Goal: Information Seeking & Learning: Learn about a topic

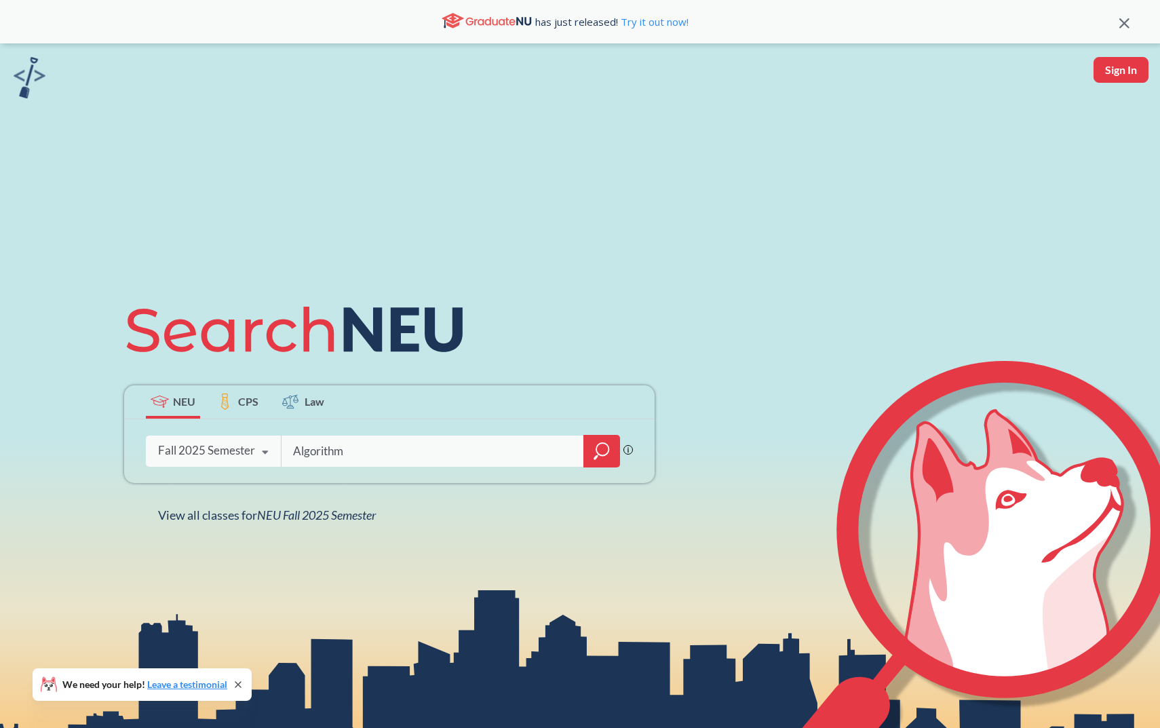
type input "Algorithm"
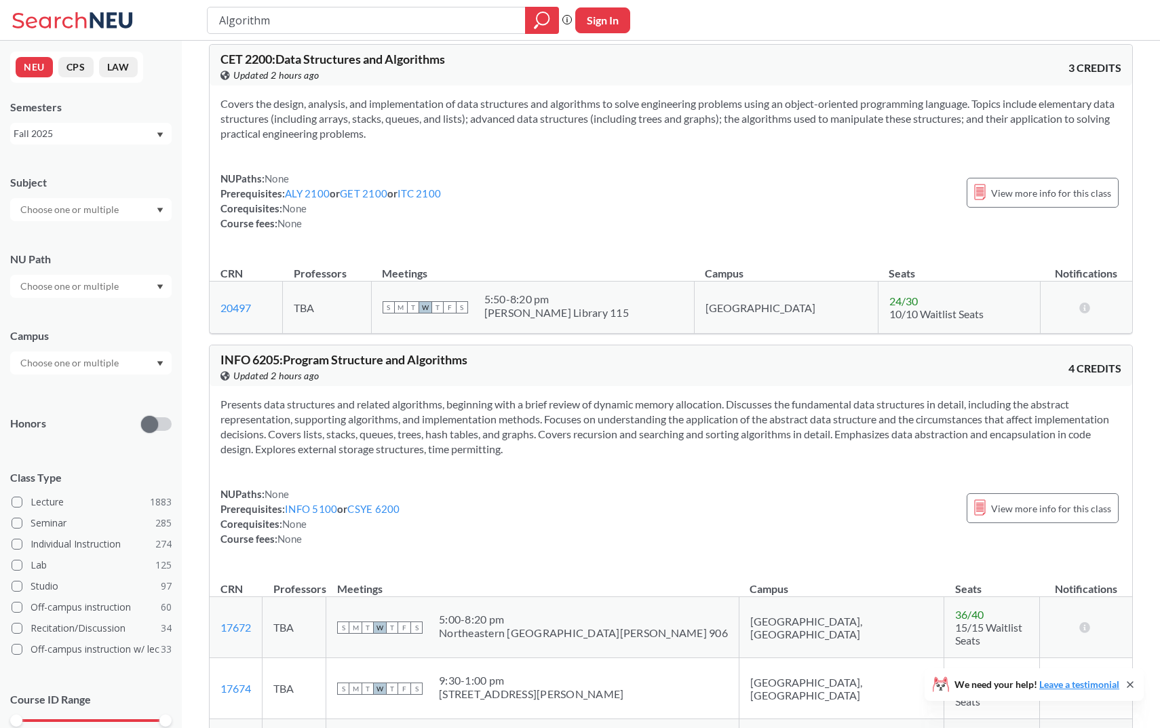
scroll to position [1409, 0]
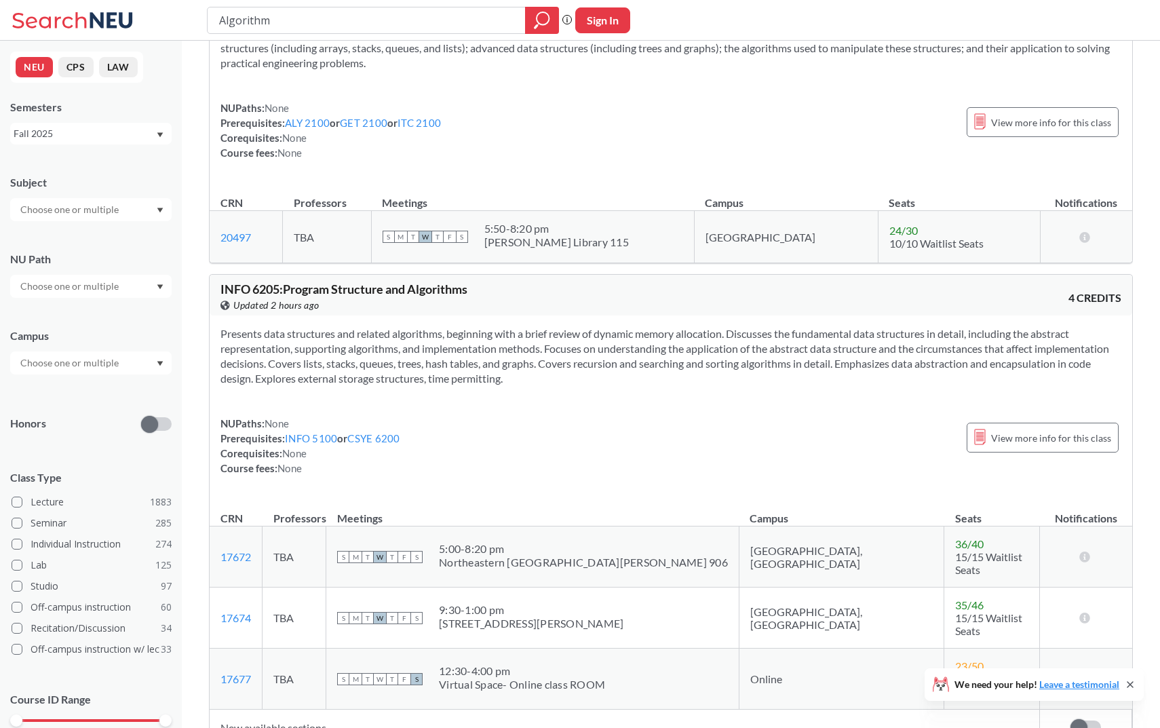
click at [130, 218] on div at bounding box center [90, 209] width 161 height 23
click at [113, 294] on p "Mathematics" at bounding box center [94, 301] width 153 height 14
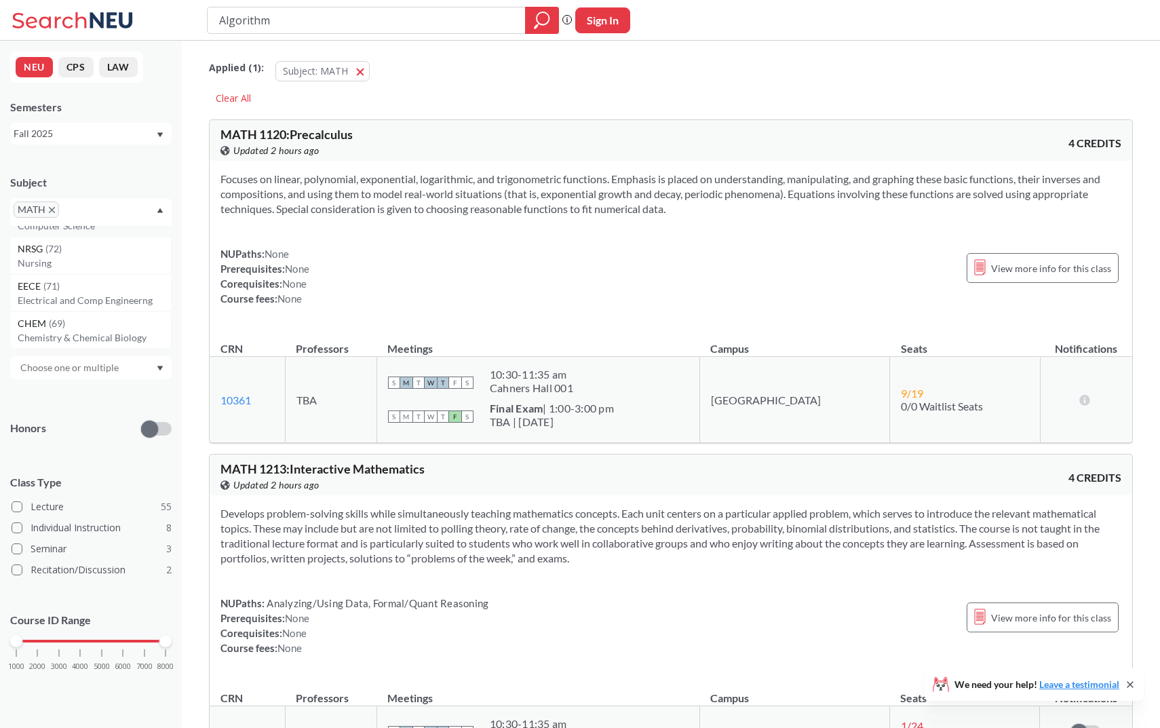
scroll to position [37, 0]
click at [102, 379] on div "Subject MATH CS ( 113 ) Computer Science NRSG ( 72 ) Nursing EECE ( 71 ) Electr…" at bounding box center [90, 429] width 161 height 536
click at [123, 368] on div at bounding box center [90, 367] width 161 height 23
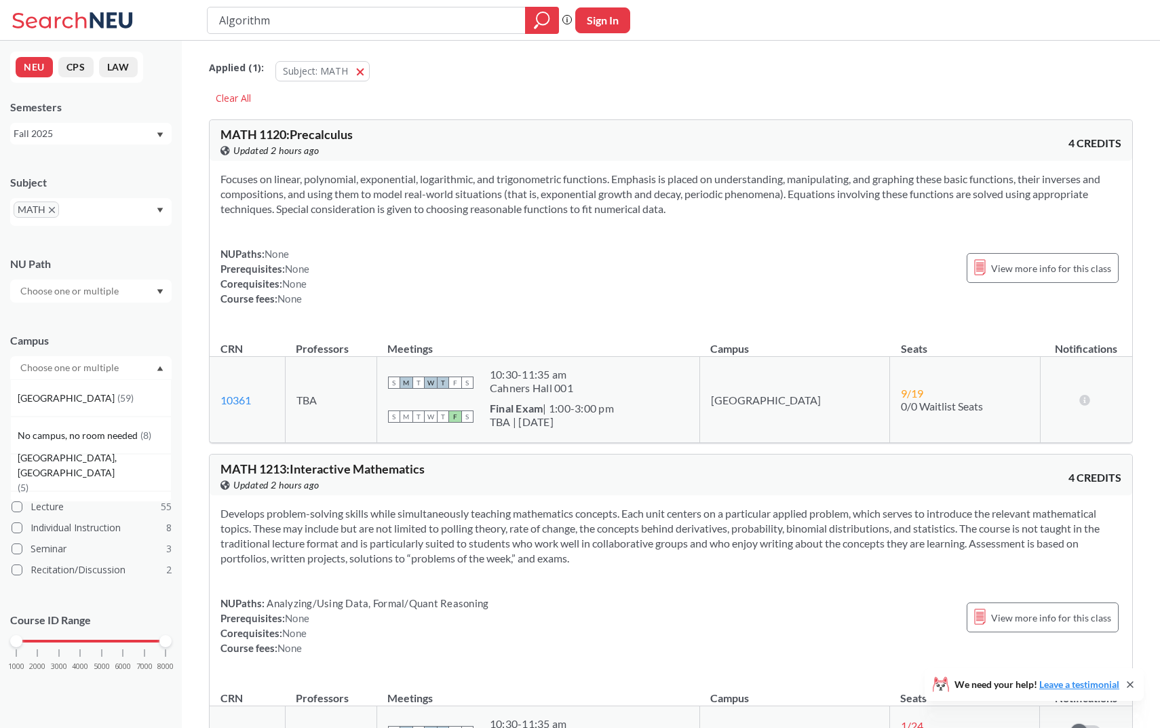
click at [147, 296] on div at bounding box center [90, 290] width 161 height 23
click at [142, 321] on div "Formal/Quant Reasoning ( 9 )" at bounding box center [94, 321] width 153 height 15
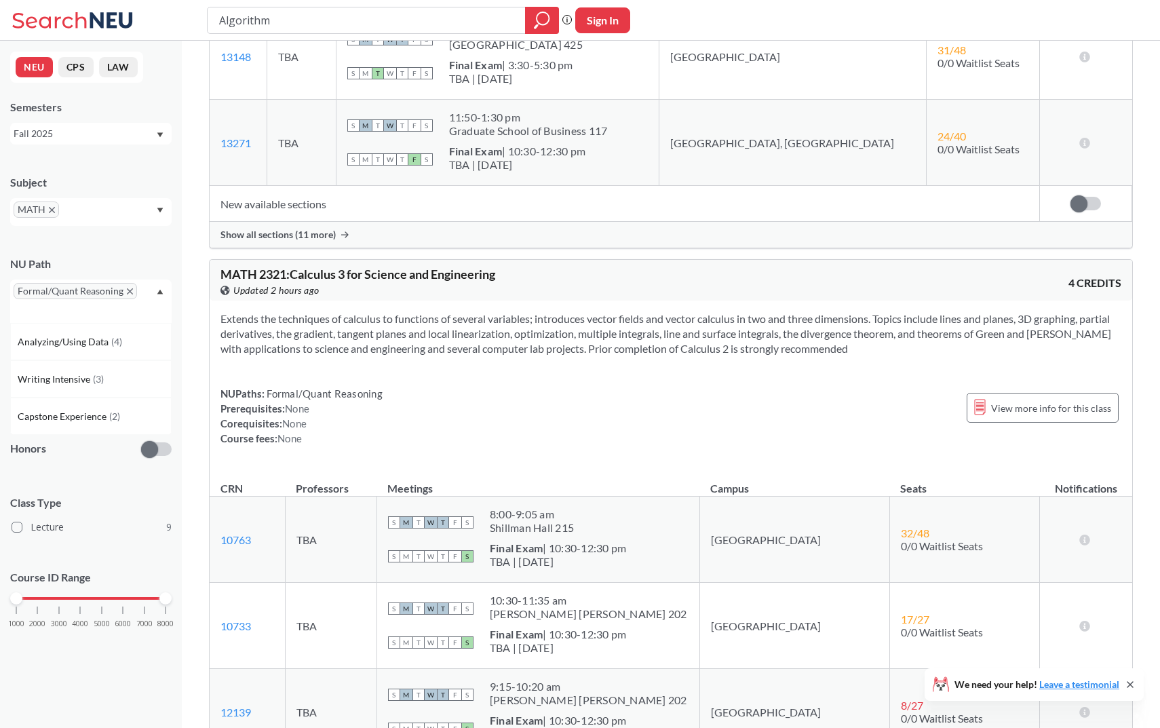
scroll to position [4221, 0]
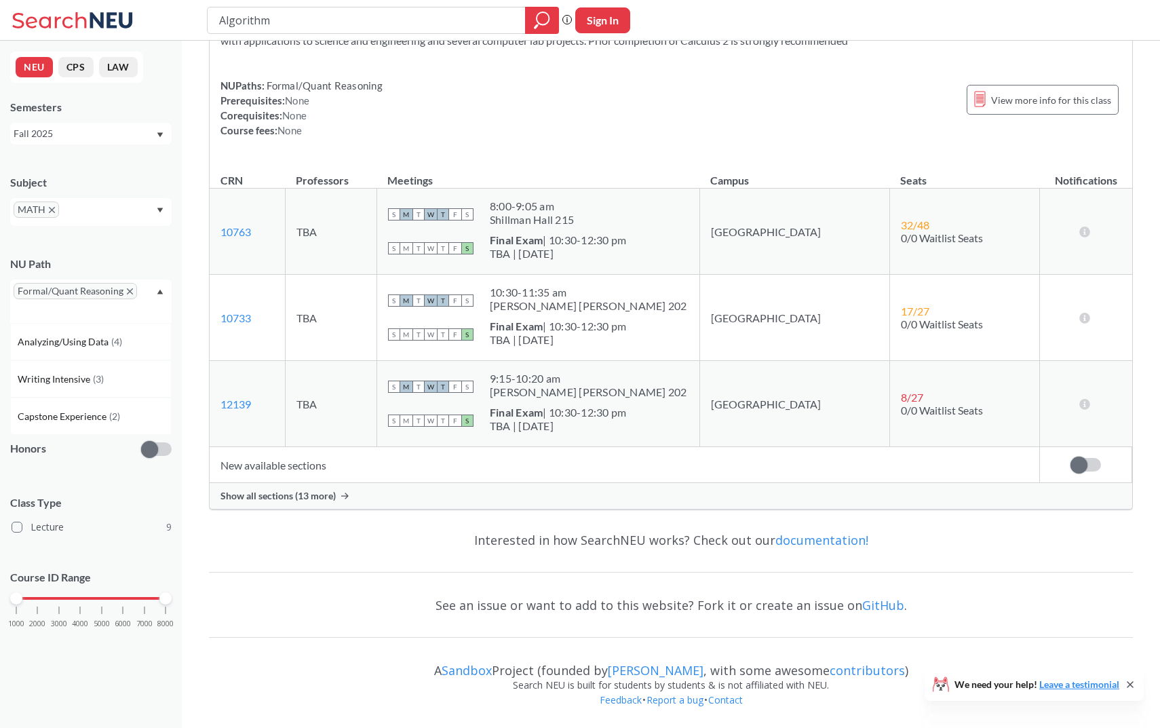
click at [121, 136] on div "Fall 2025" at bounding box center [85, 133] width 142 height 15
click at [110, 192] on div "Spring 2025" at bounding box center [94, 189] width 153 height 15
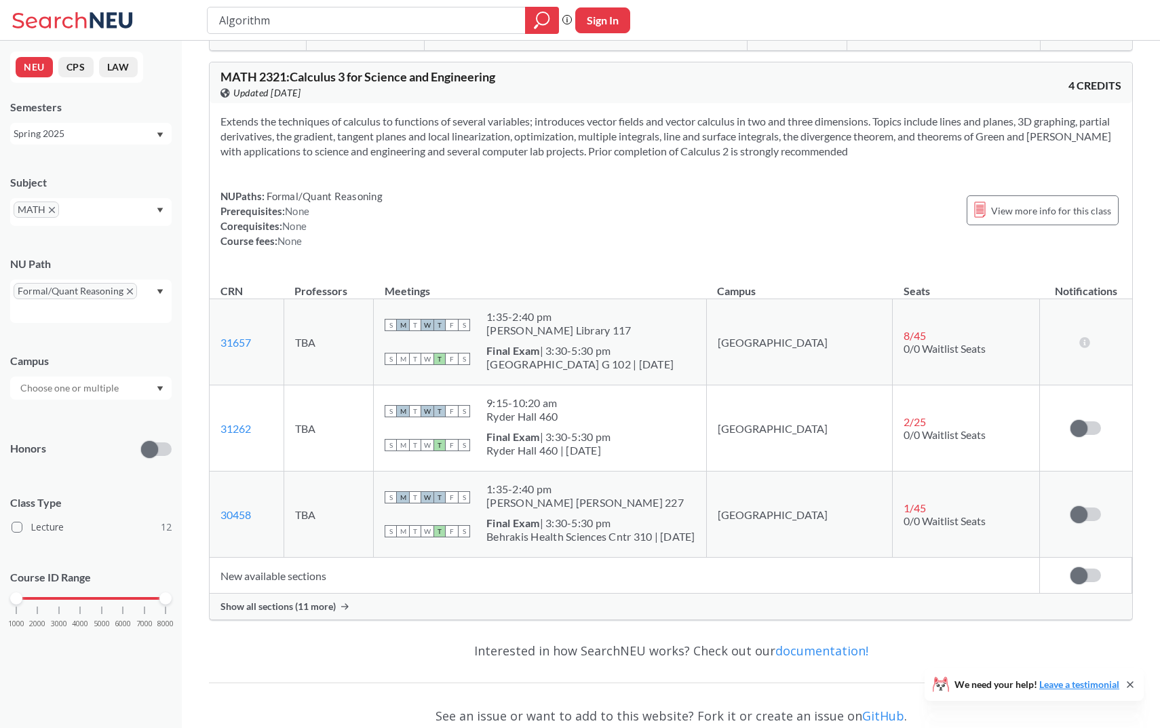
scroll to position [4762, 0]
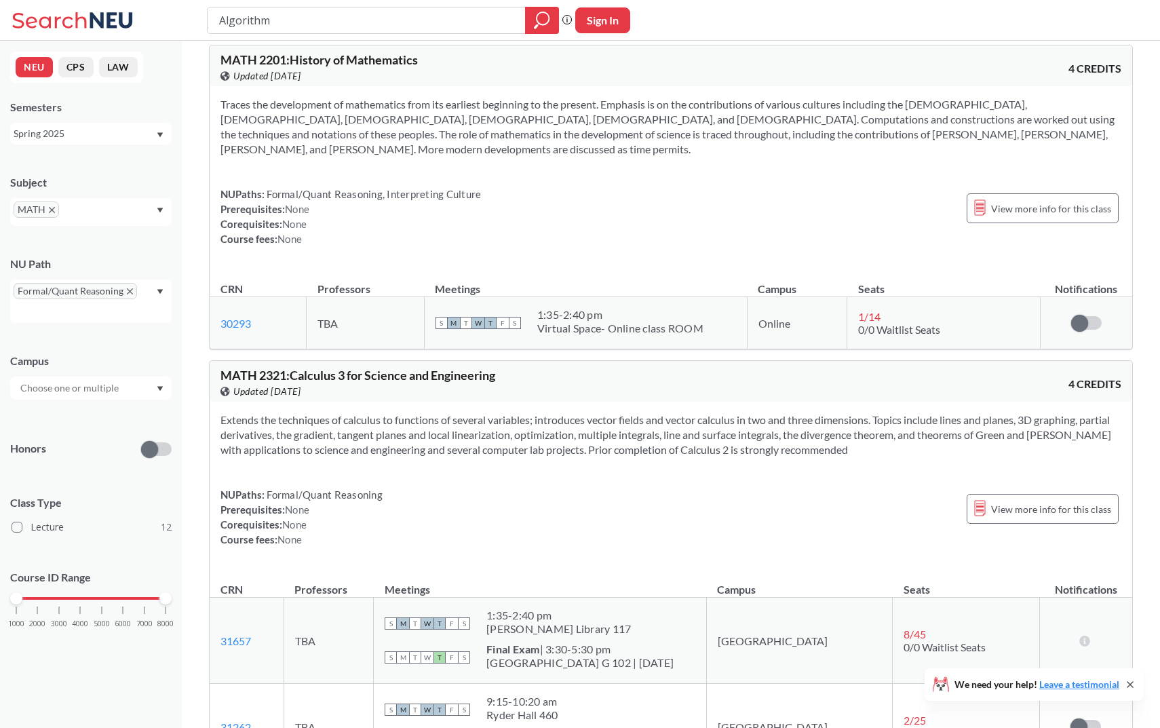
click at [159, 293] on icon "Dropdown arrow" at bounding box center [160, 291] width 6 height 5
click at [152, 212] on div "MATH" at bounding box center [90, 212] width 161 height 28
click at [54, 212] on span "MATH" at bounding box center [36, 209] width 45 height 16
click at [62, 240] on div "CS ( 4 )" at bounding box center [94, 238] width 153 height 15
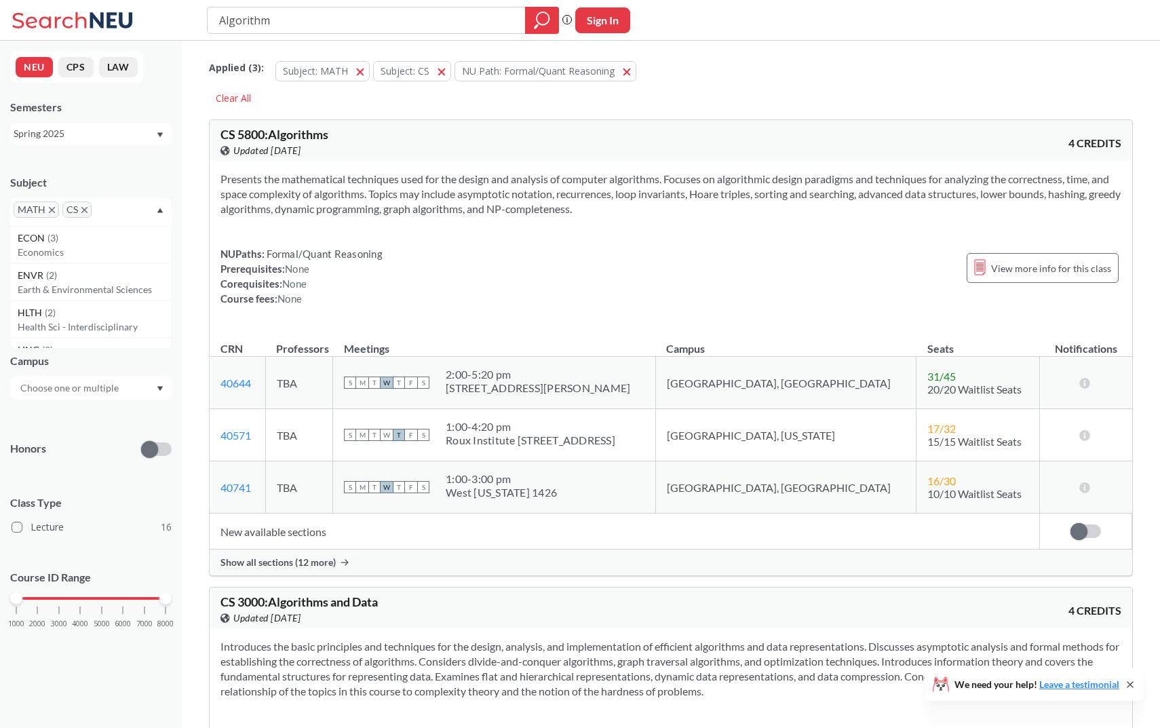
click at [52, 212] on icon "X to remove pill" at bounding box center [52, 210] width 6 height 6
click at [118, 172] on div "Subject CS MATH ( 12 ) Mathematics ECON ( 3 ) Economics ENVR ( 2 ) Earth & Envi…" at bounding box center [90, 193] width 161 height 64
click at [124, 389] on div at bounding box center [90, 387] width 161 height 23
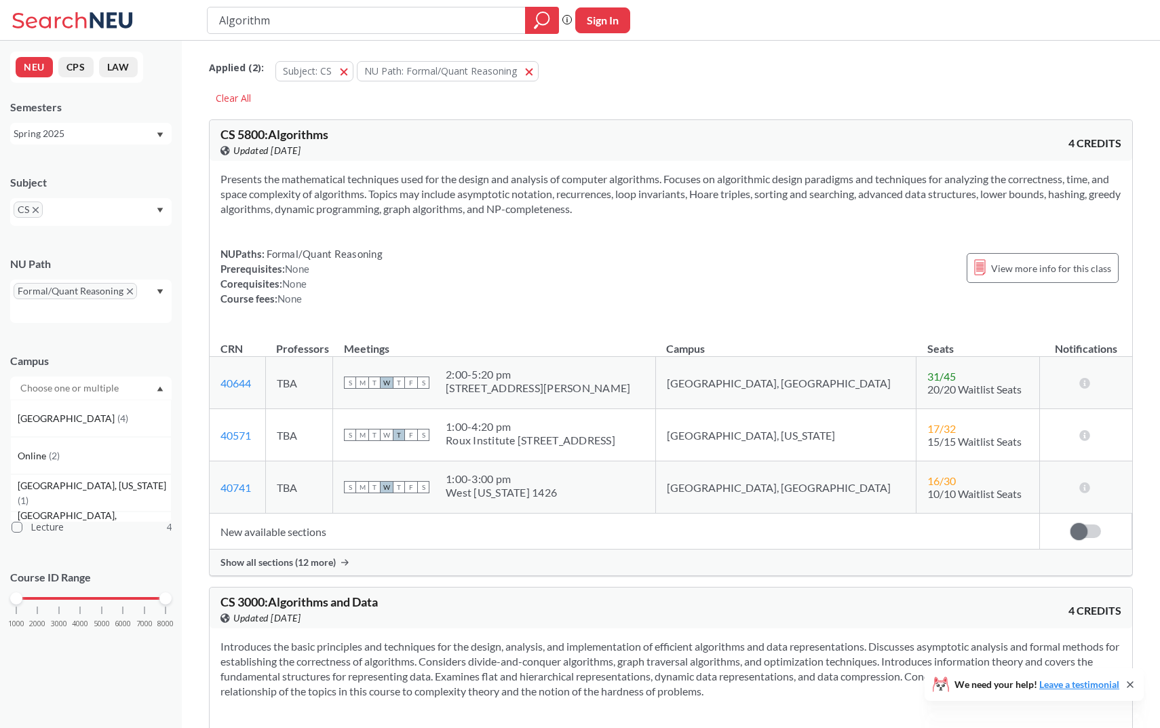
click at [120, 182] on div "Subject" at bounding box center [90, 182] width 161 height 15
click at [128, 297] on span "Formal/Quant Reasoning" at bounding box center [75, 291] width 123 height 16
click at [128, 296] on span "Formal/Quant Reasoning" at bounding box center [75, 291] width 123 height 16
click at [128, 290] on icon "X to remove pill" at bounding box center [130, 291] width 6 height 6
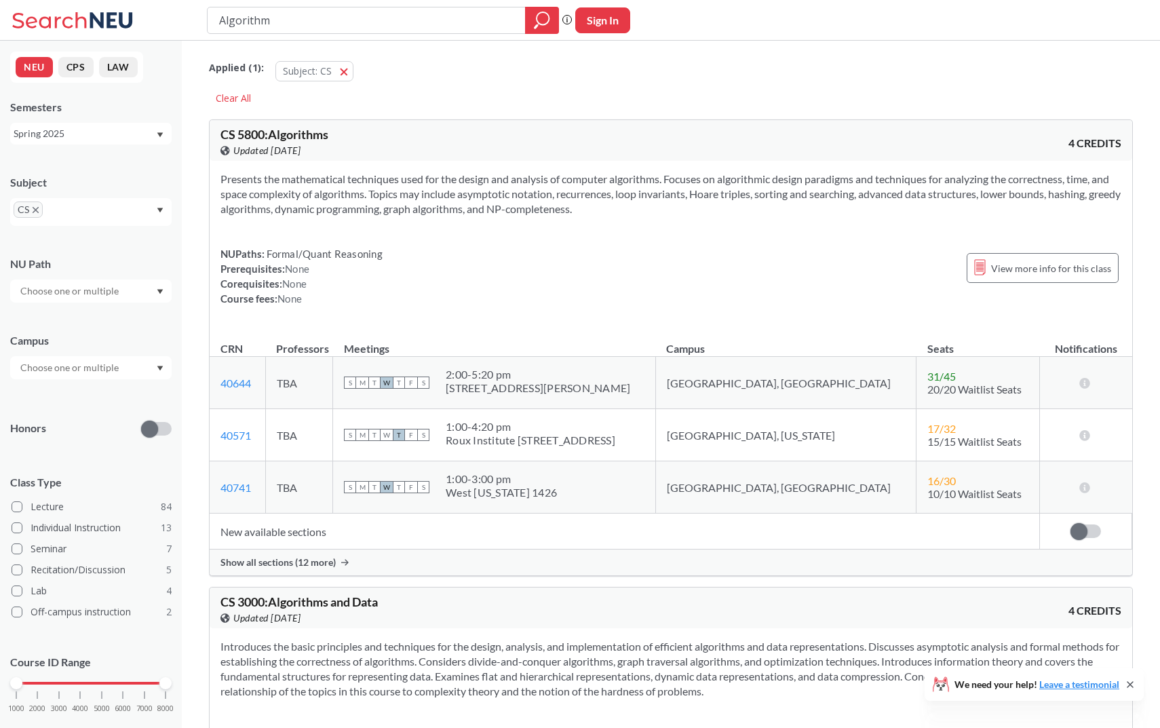
click at [96, 368] on input "text" at bounding box center [71, 367] width 114 height 16
click at [100, 421] on div "[GEOGRAPHIC_DATA], [GEOGRAPHIC_DATA] ( 13 )" at bounding box center [94, 415] width 153 height 45
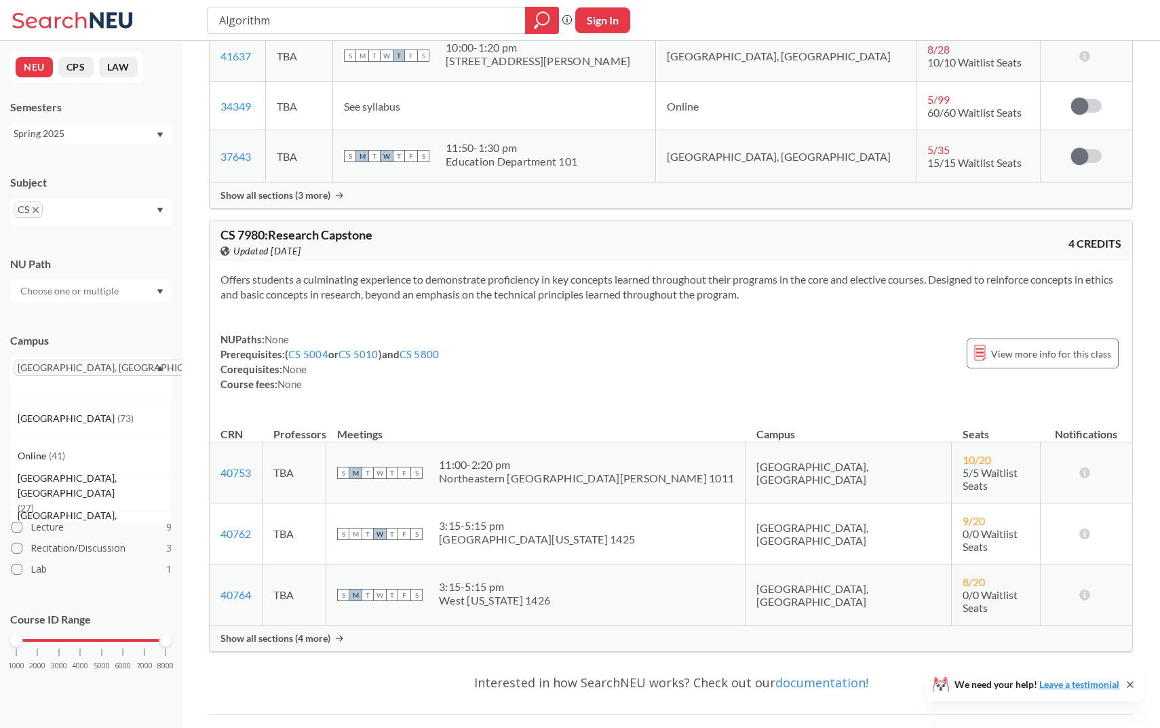
scroll to position [5548, 0]
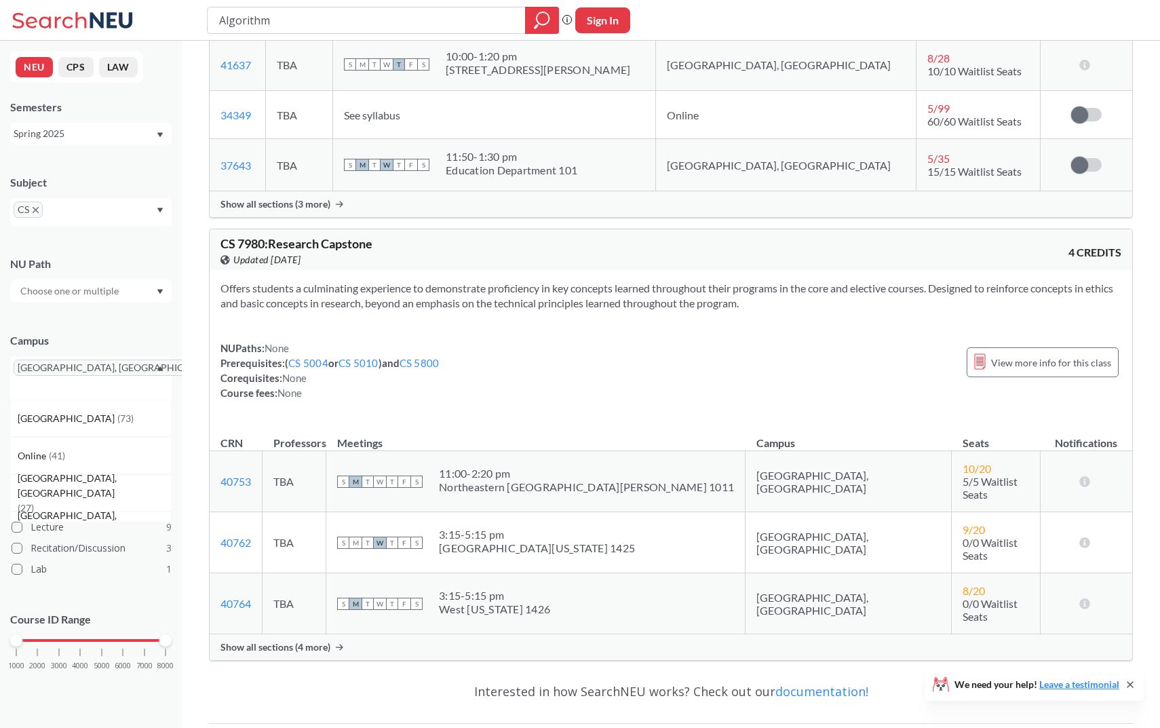
click at [128, 338] on div "Campus" at bounding box center [90, 340] width 161 height 15
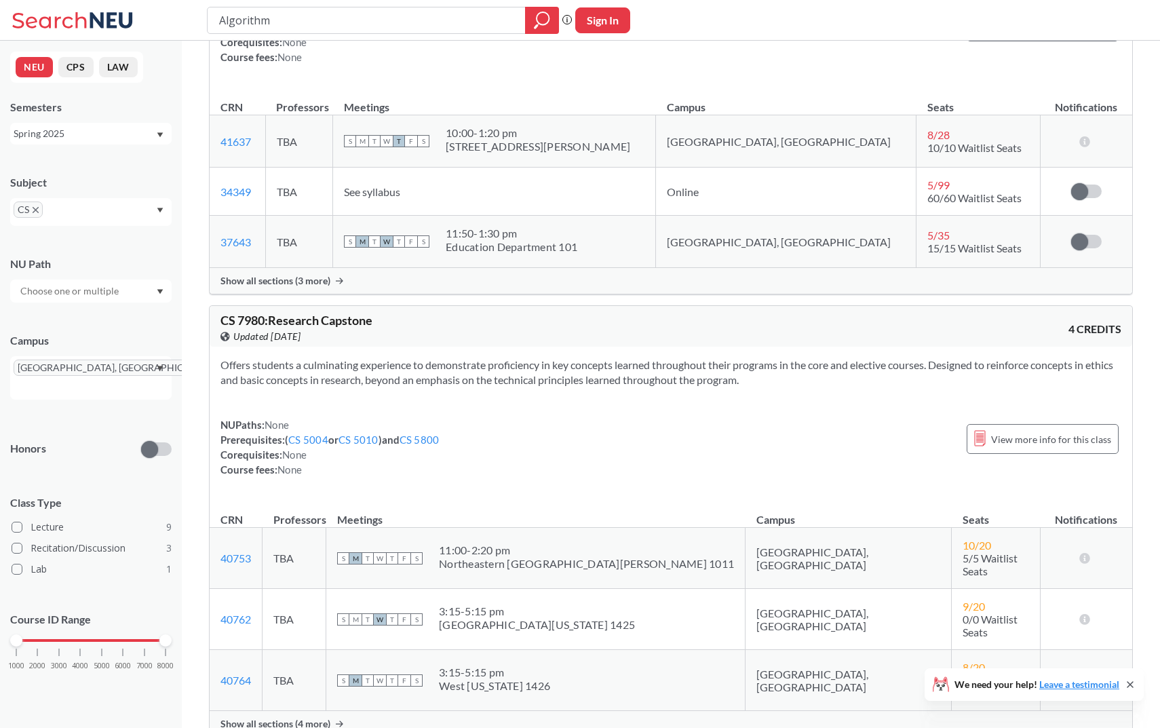
scroll to position [5352, 0]
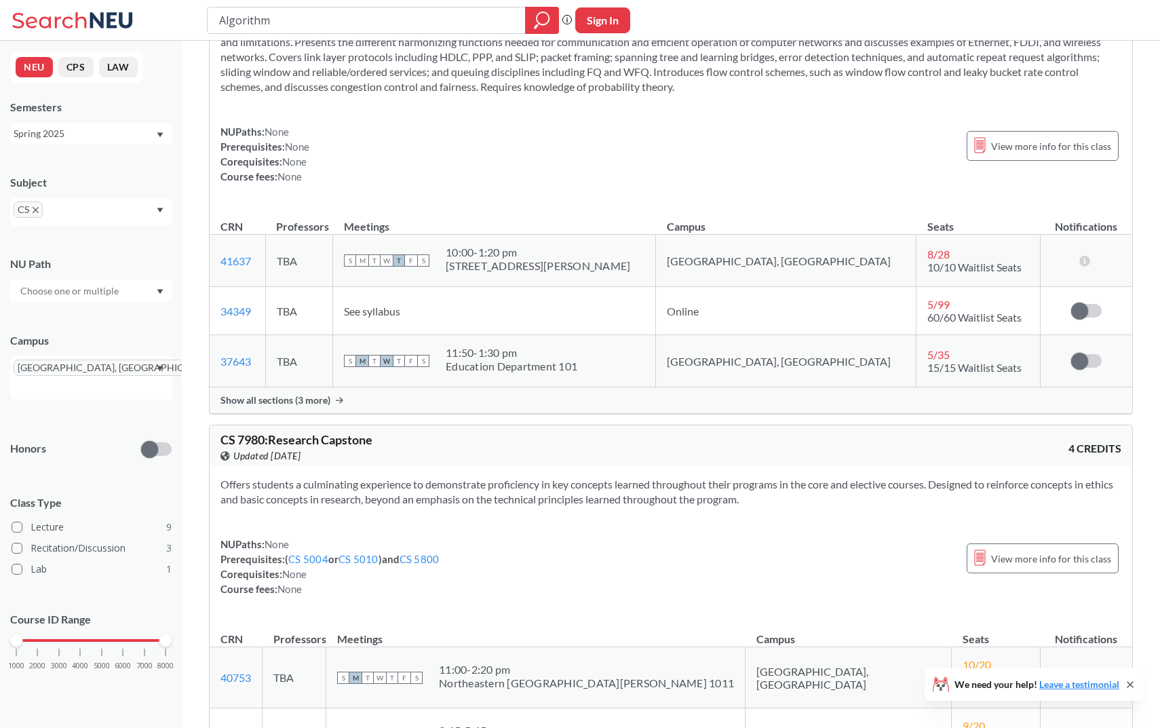
click at [125, 372] on div "[GEOGRAPHIC_DATA], [GEOGRAPHIC_DATA]" at bounding box center [90, 377] width 161 height 43
click at [94, 448] on div "Online ( 41 )" at bounding box center [94, 455] width 153 height 15
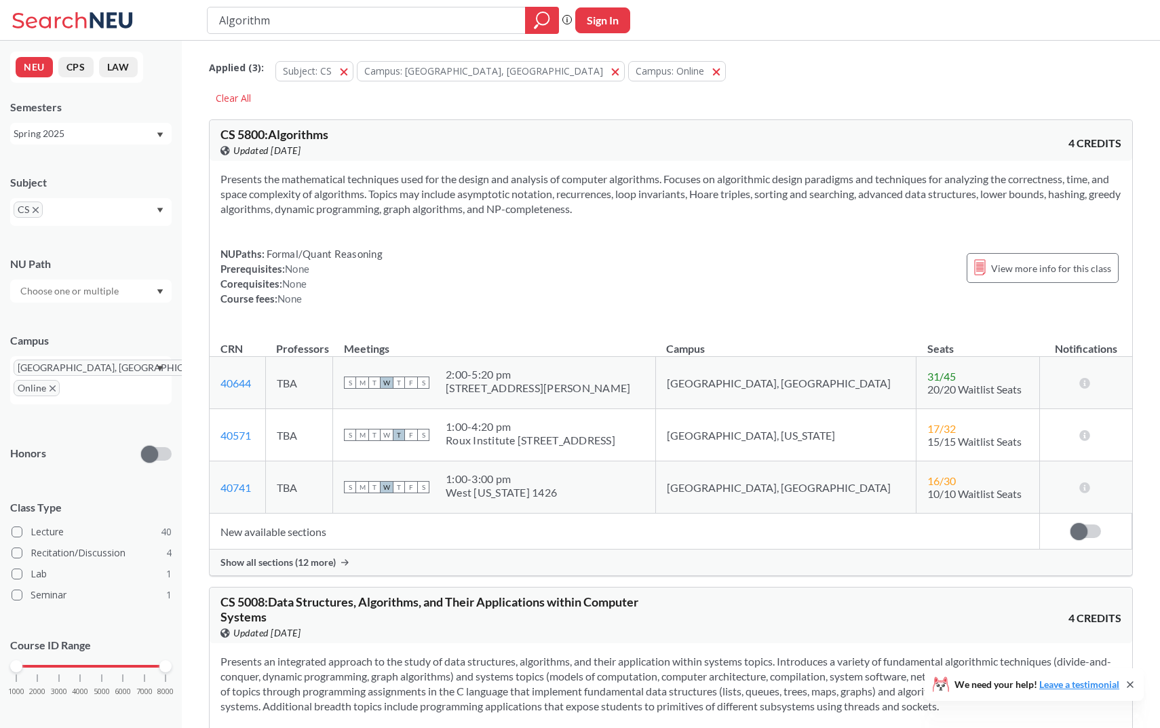
click at [465, 214] on section "Presents the mathematical techniques used for the design and analysis of comput…" at bounding box center [670, 194] width 901 height 45
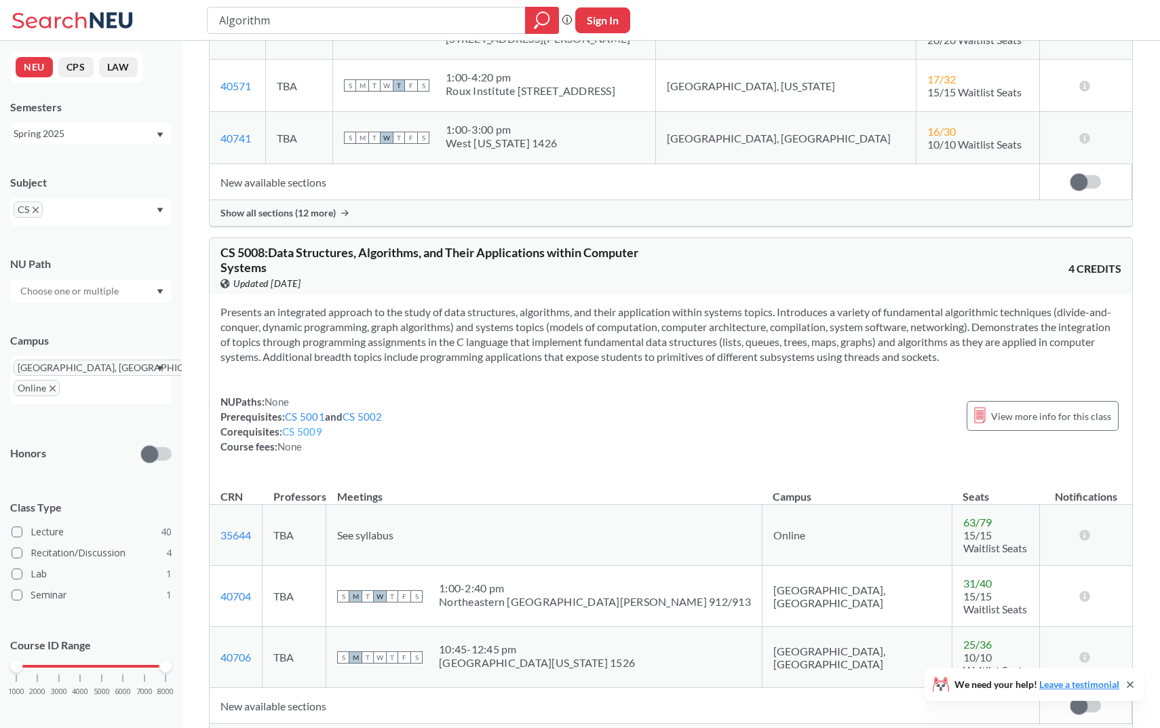
scroll to position [431, 0]
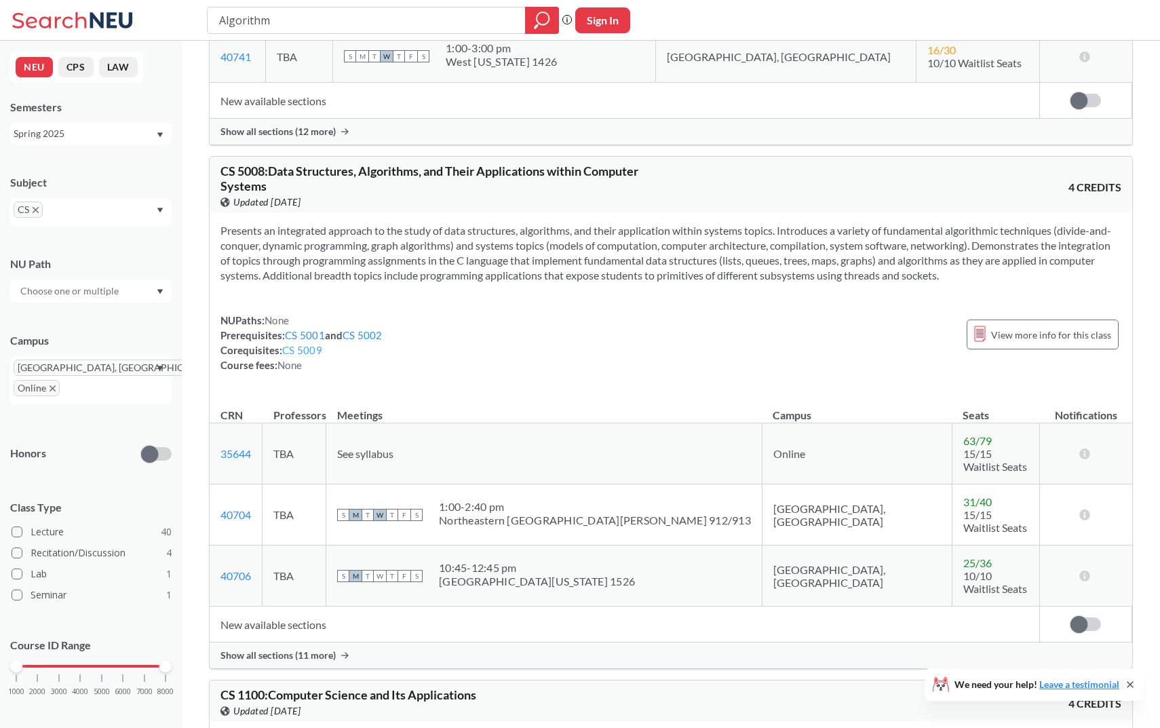
click at [313, 350] on link "CS 5009" at bounding box center [302, 350] width 40 height 12
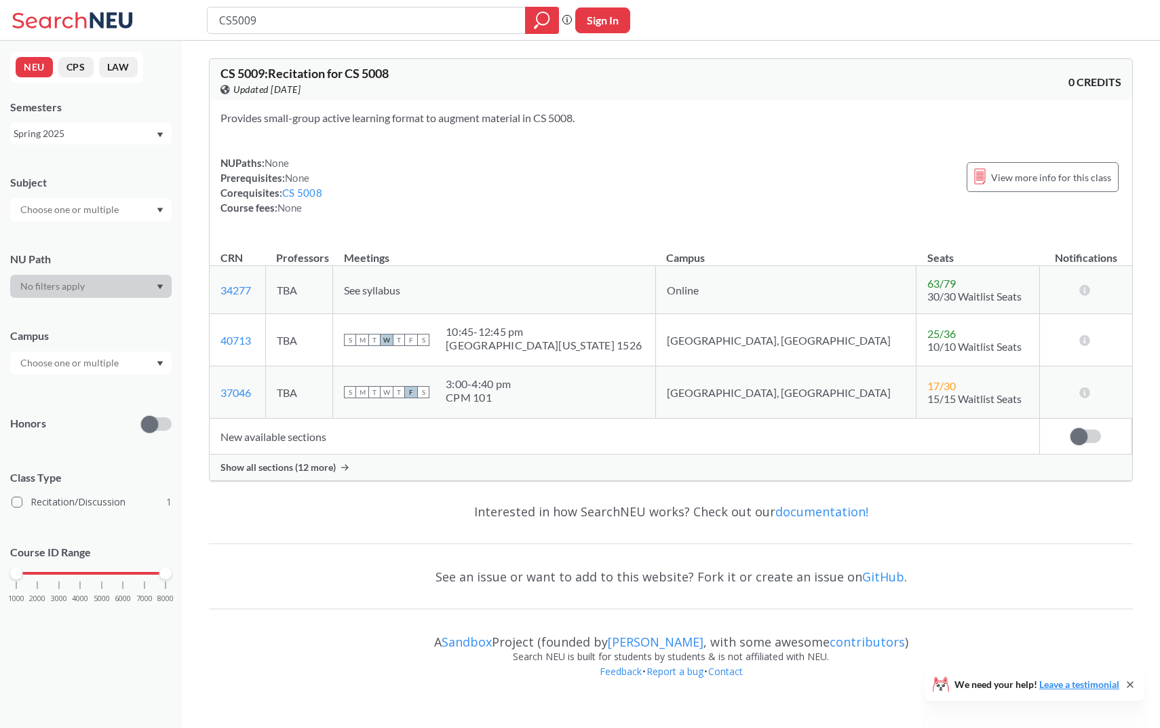
type input "Algorithm"
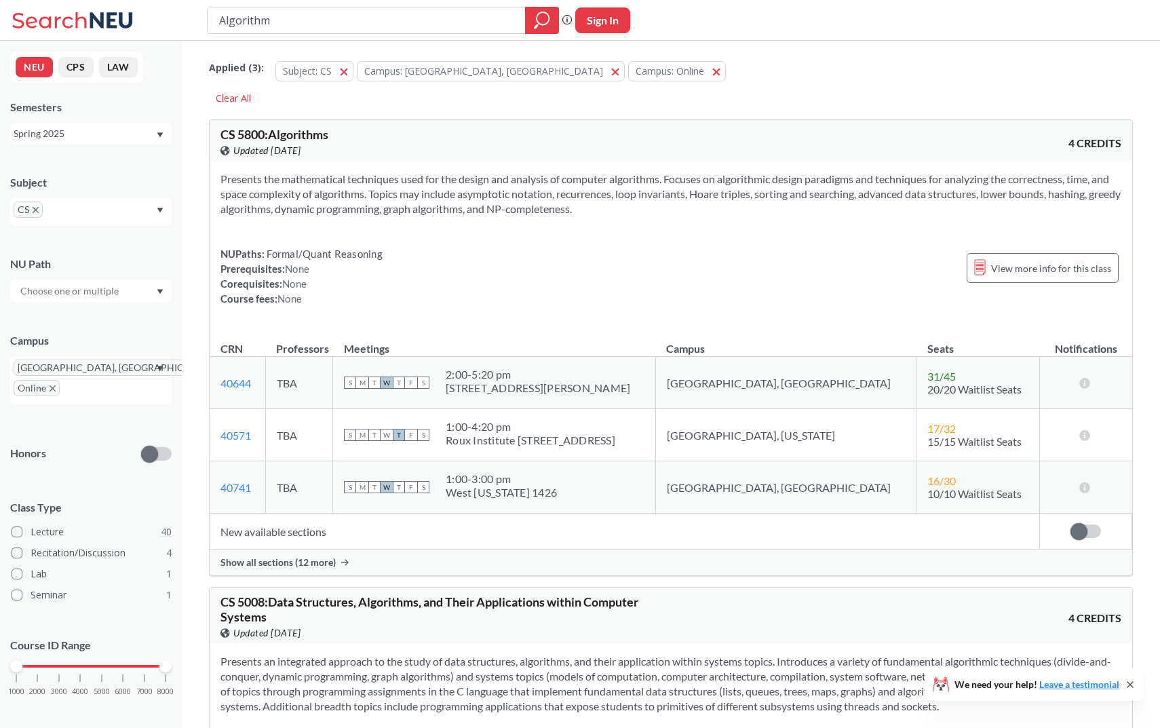
scroll to position [431, 0]
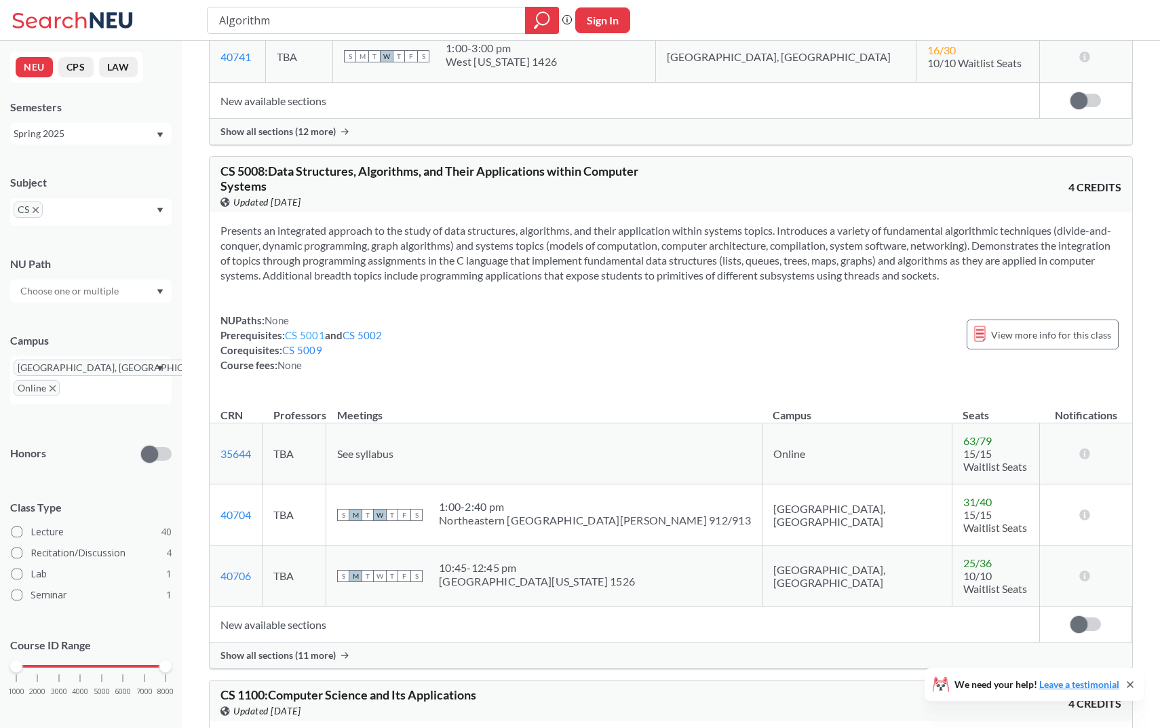
click at [313, 334] on link "CS 5001" at bounding box center [305, 335] width 40 height 12
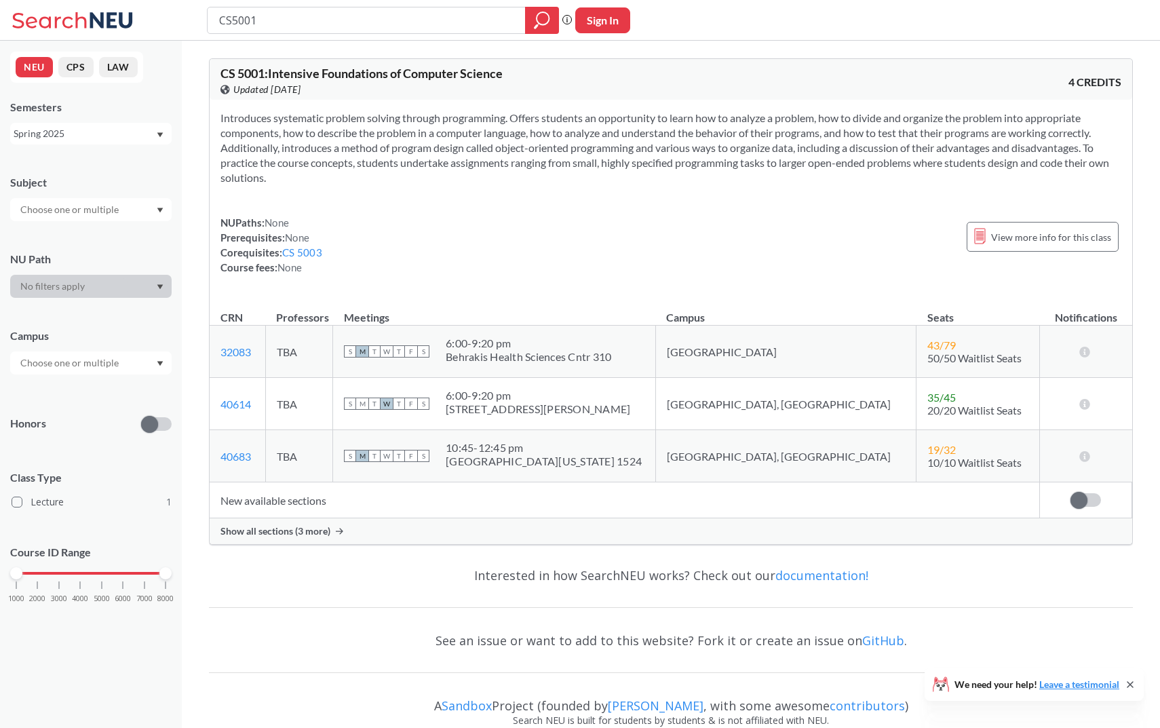
type input "Algorithm"
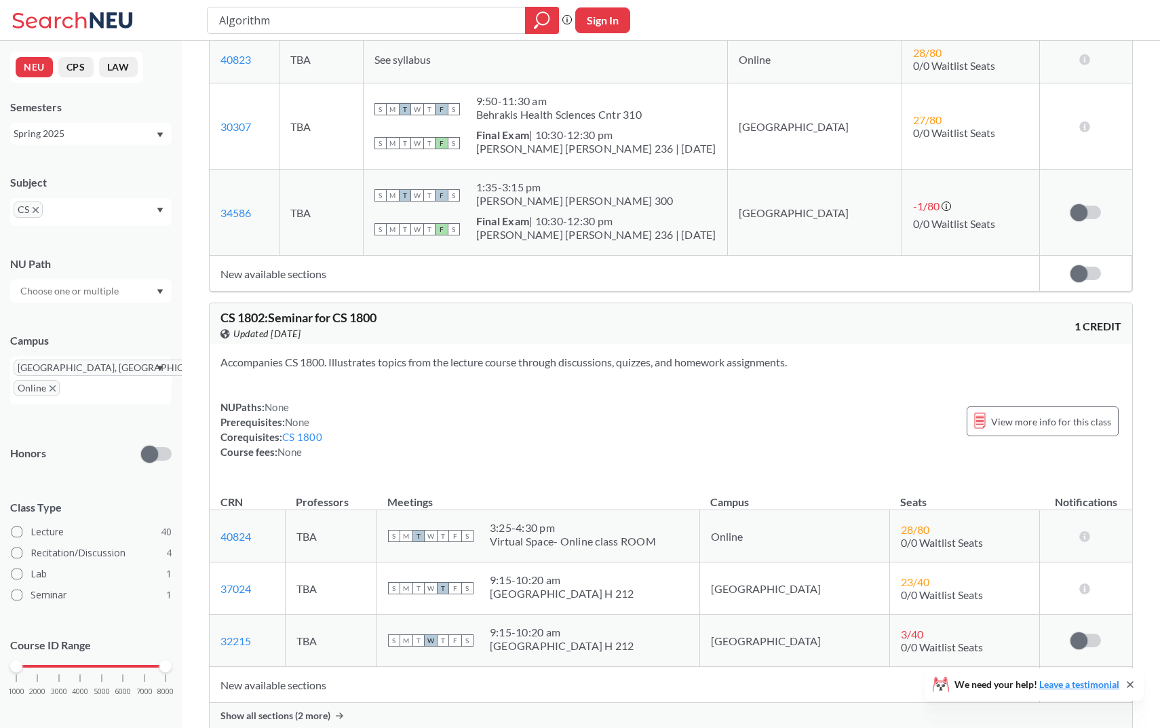
scroll to position [2380, 0]
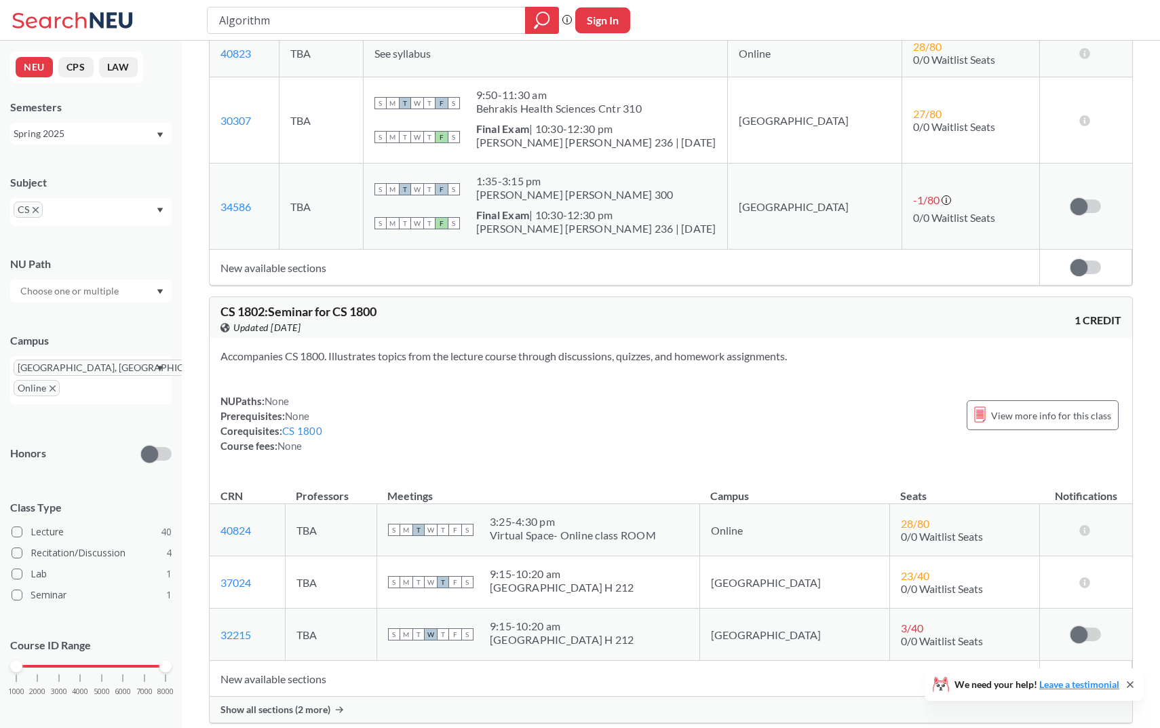
click at [95, 130] on div "Spring 2025" at bounding box center [85, 133] width 142 height 15
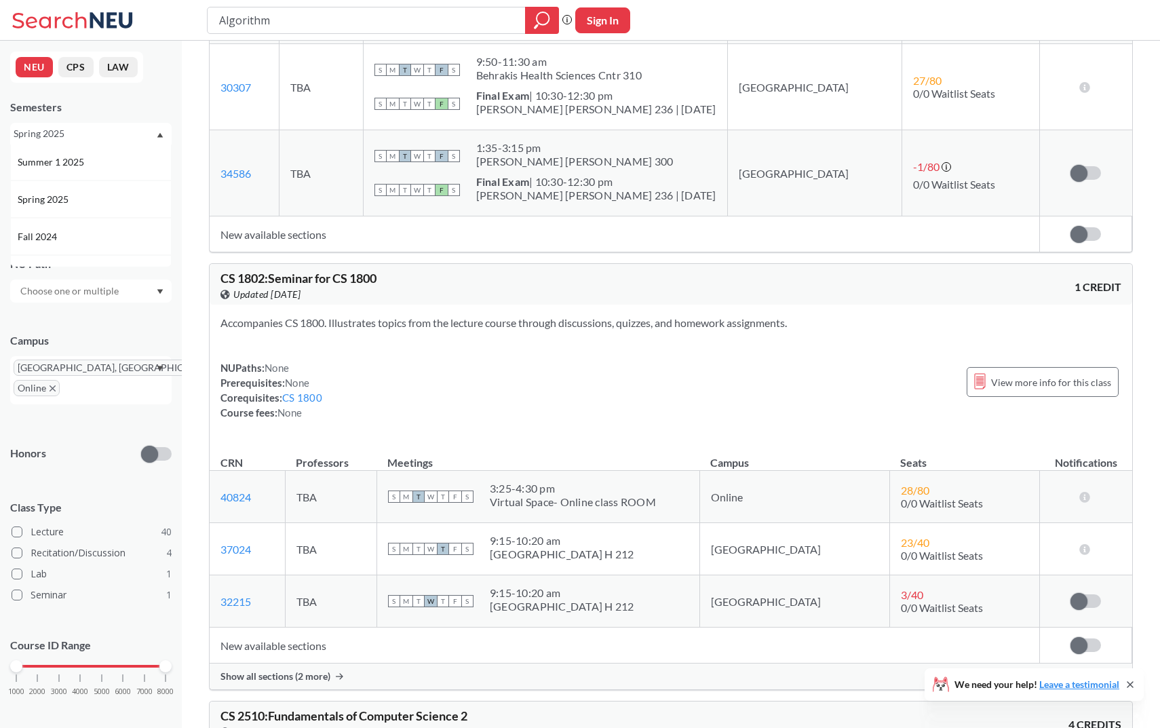
scroll to position [113, 0]
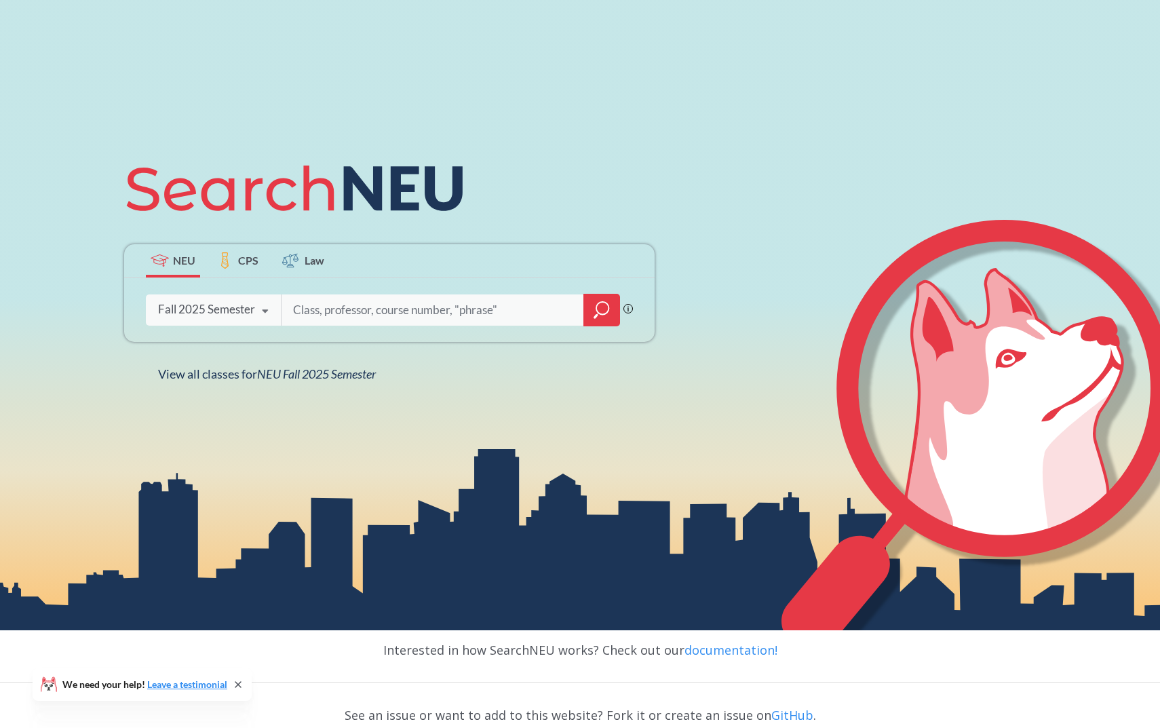
scroll to position [125, 0]
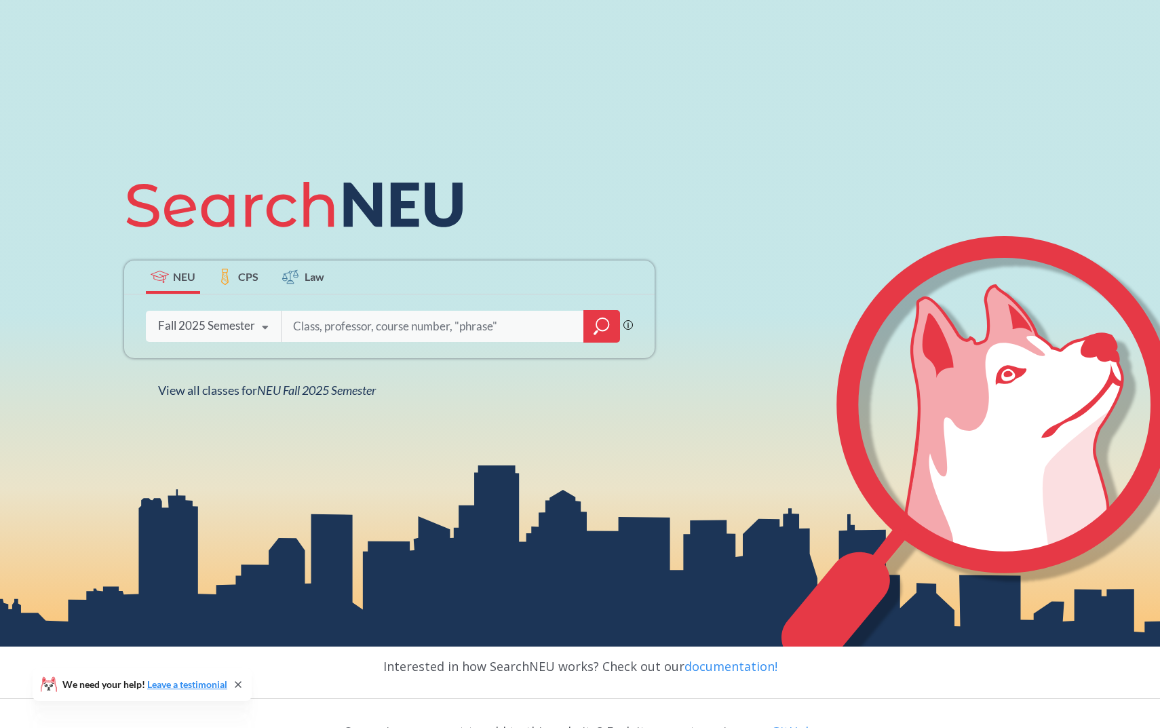
click at [330, 320] on input "search" at bounding box center [433, 326] width 282 height 28
click at [245, 330] on div "Fall 2025 Semester" at bounding box center [206, 325] width 97 height 15
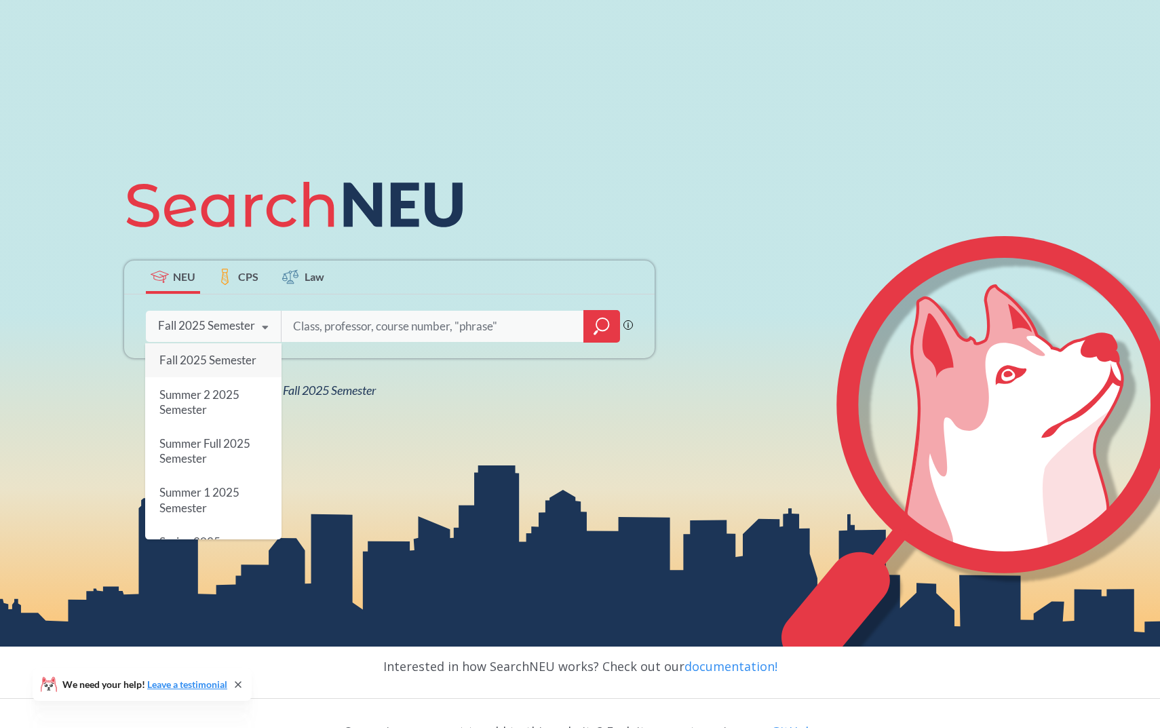
drag, startPoint x: 336, startPoint y: 332, endPoint x: 332, endPoint y: 340, distance: 9.1
click at [336, 332] on input "search" at bounding box center [433, 326] width 282 height 28
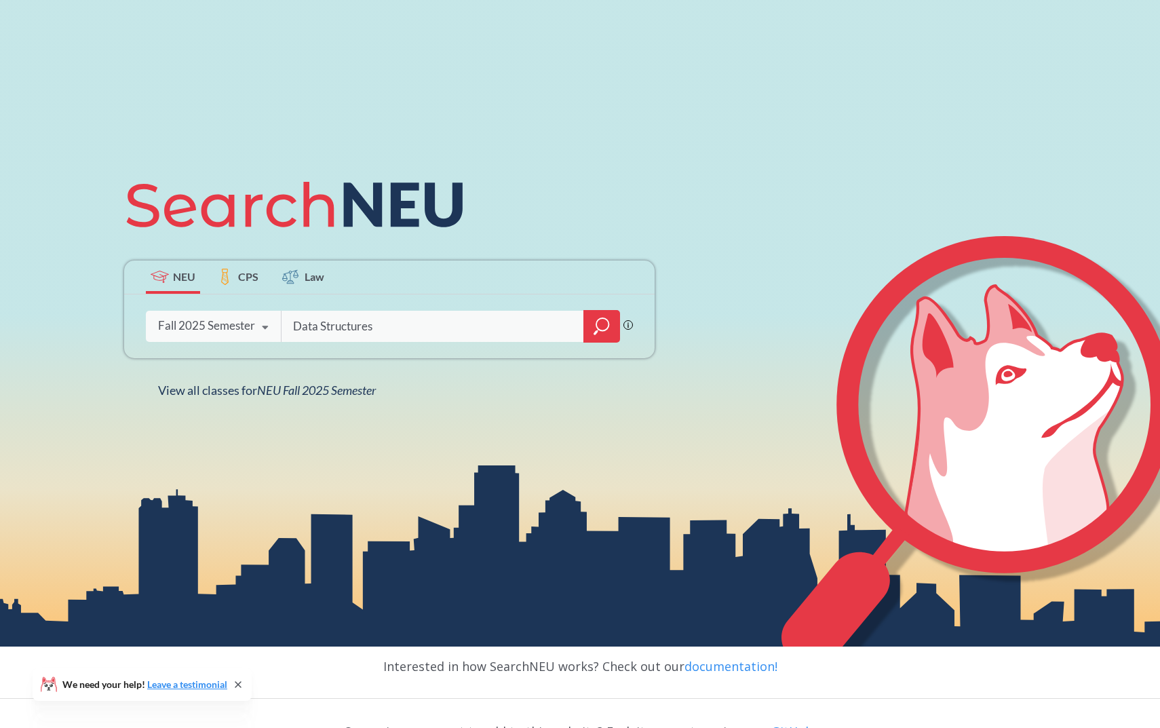
type input "Data Structures"
click at [220, 332] on div "Fall 2025 Semester" at bounding box center [206, 325] width 97 height 15
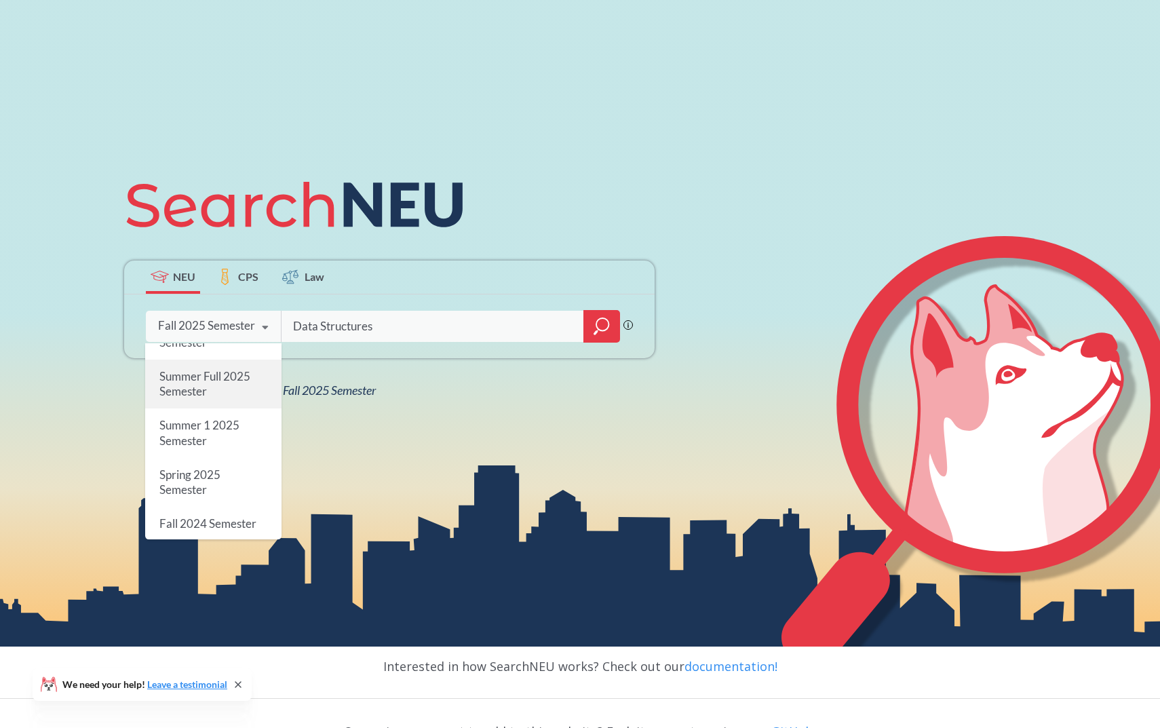
scroll to position [69, 0]
click at [234, 464] on div "Spring 2025 Semester" at bounding box center [213, 480] width 136 height 49
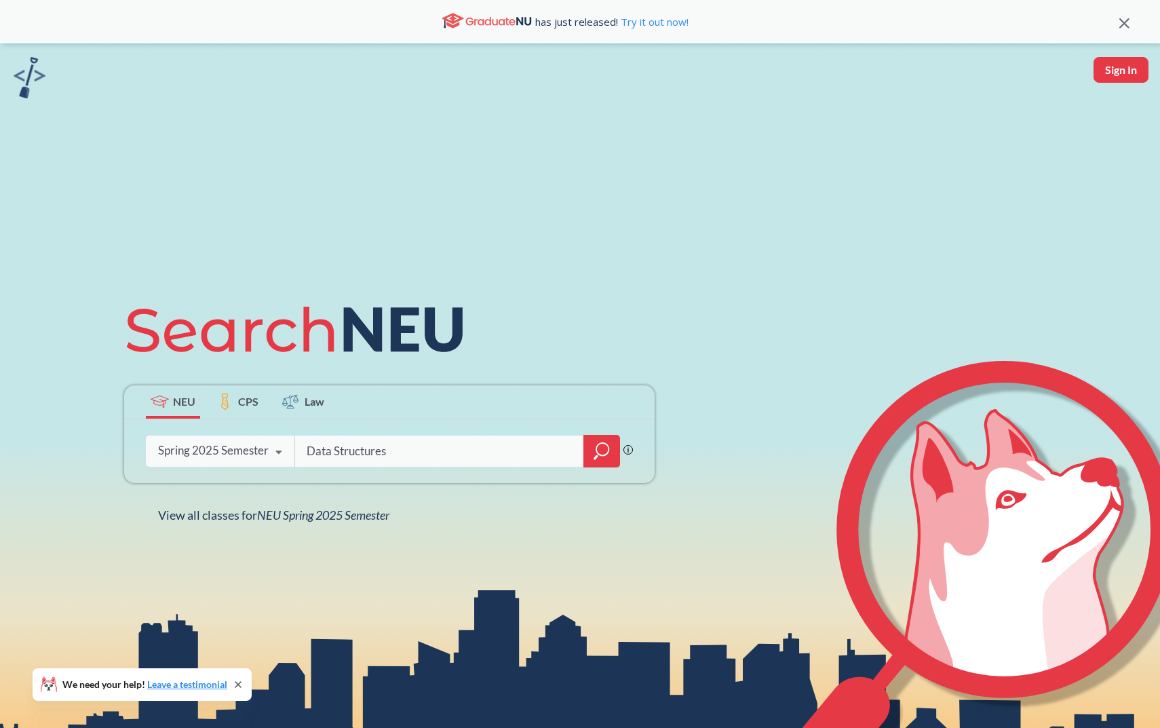
click at [584, 449] on div at bounding box center [601, 451] width 37 height 33
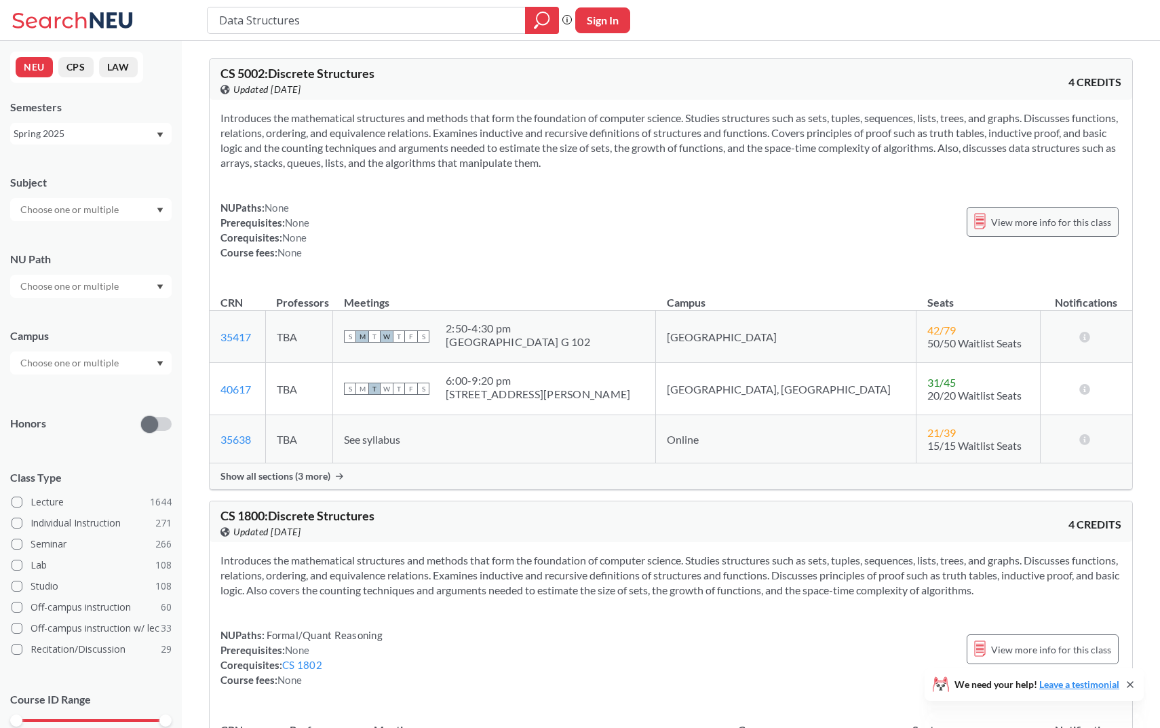
click at [1083, 220] on span "View more info for this class" at bounding box center [1051, 222] width 120 height 17
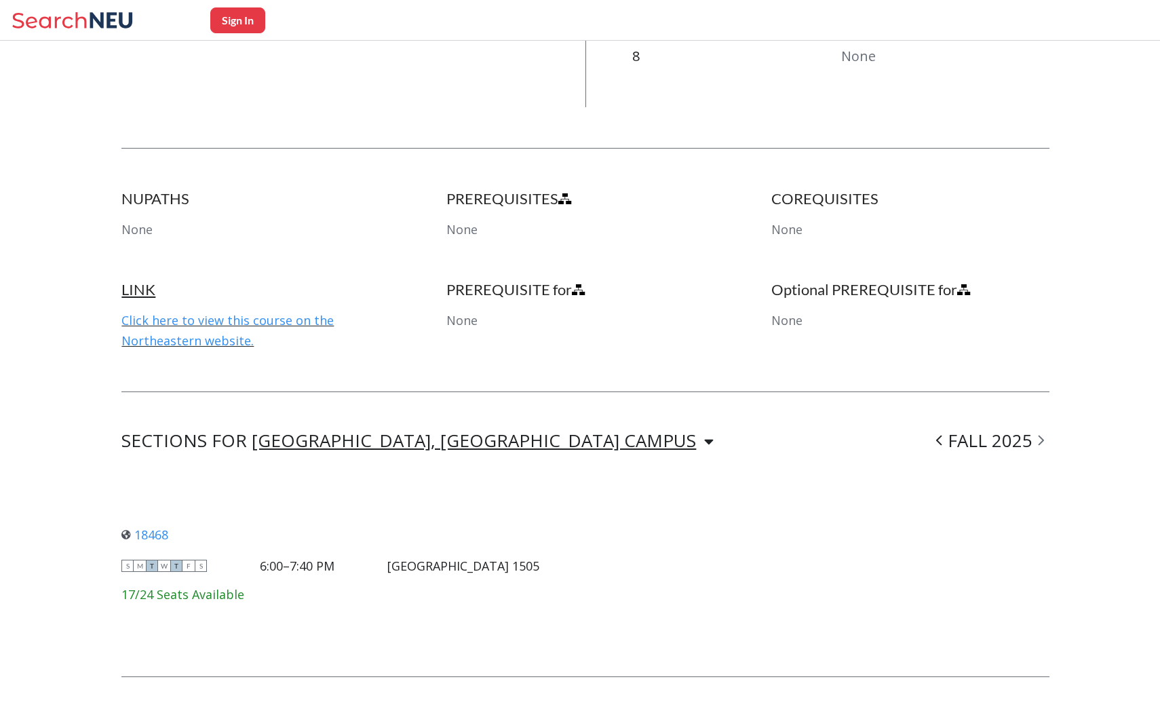
scroll to position [648, 0]
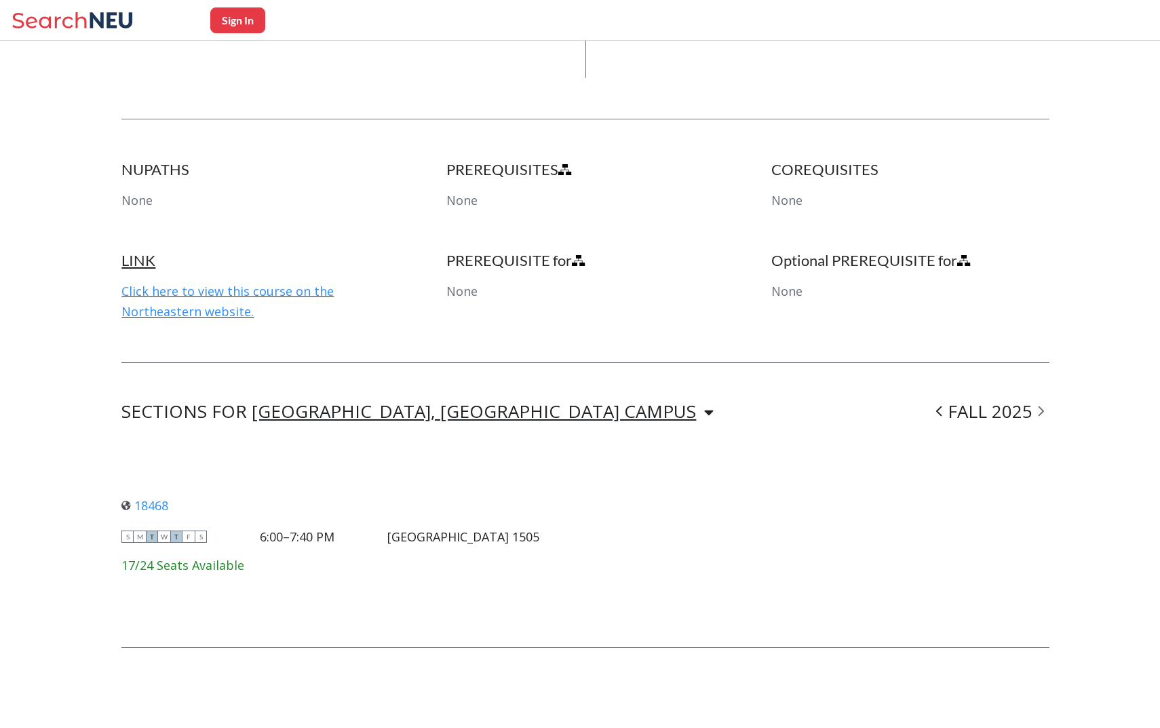
scroll to position [3, 0]
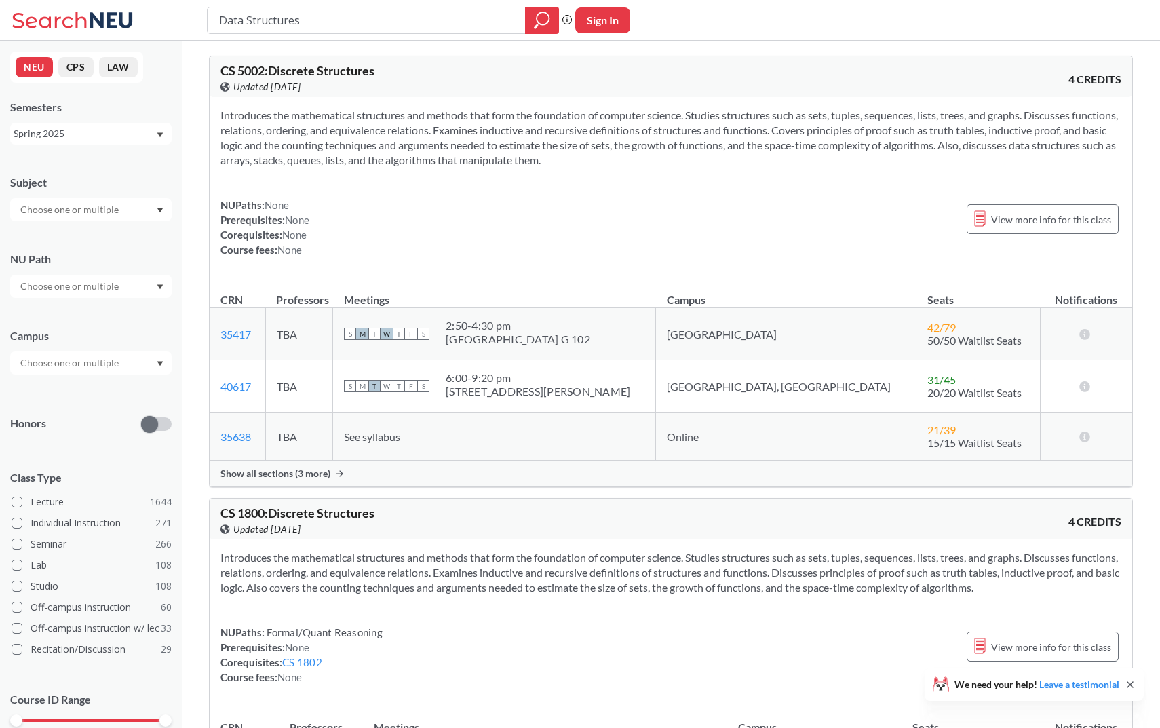
click at [119, 202] on input "text" at bounding box center [71, 209] width 114 height 16
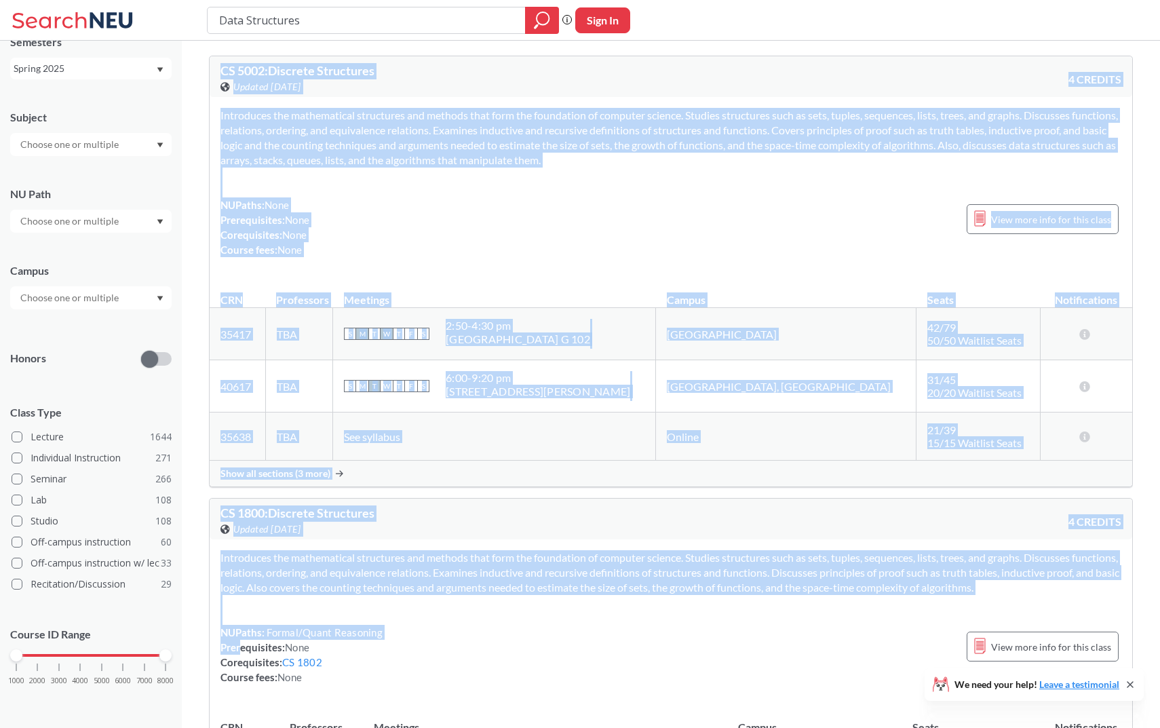
drag, startPoint x: 163, startPoint y: 654, endPoint x: 240, endPoint y: 646, distance: 77.7
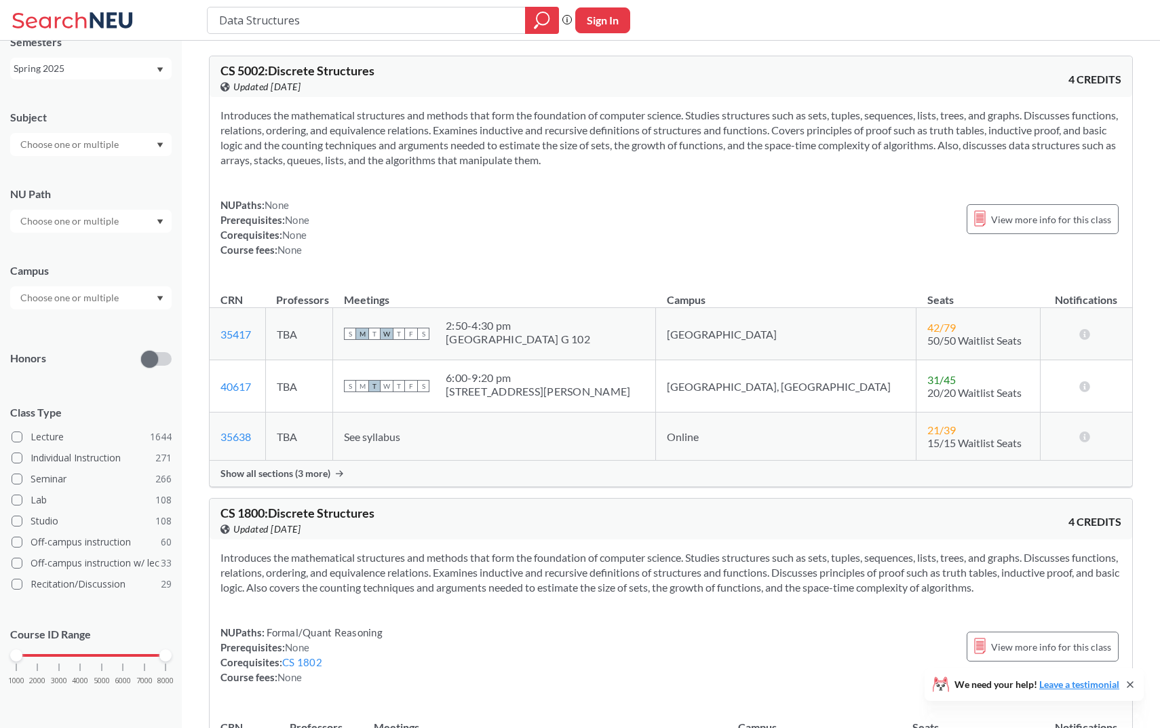
click at [373, 250] on div "NUPaths: None Prerequisites: None Corequisites: None Course fees: None View mor…" at bounding box center [670, 227] width 901 height 60
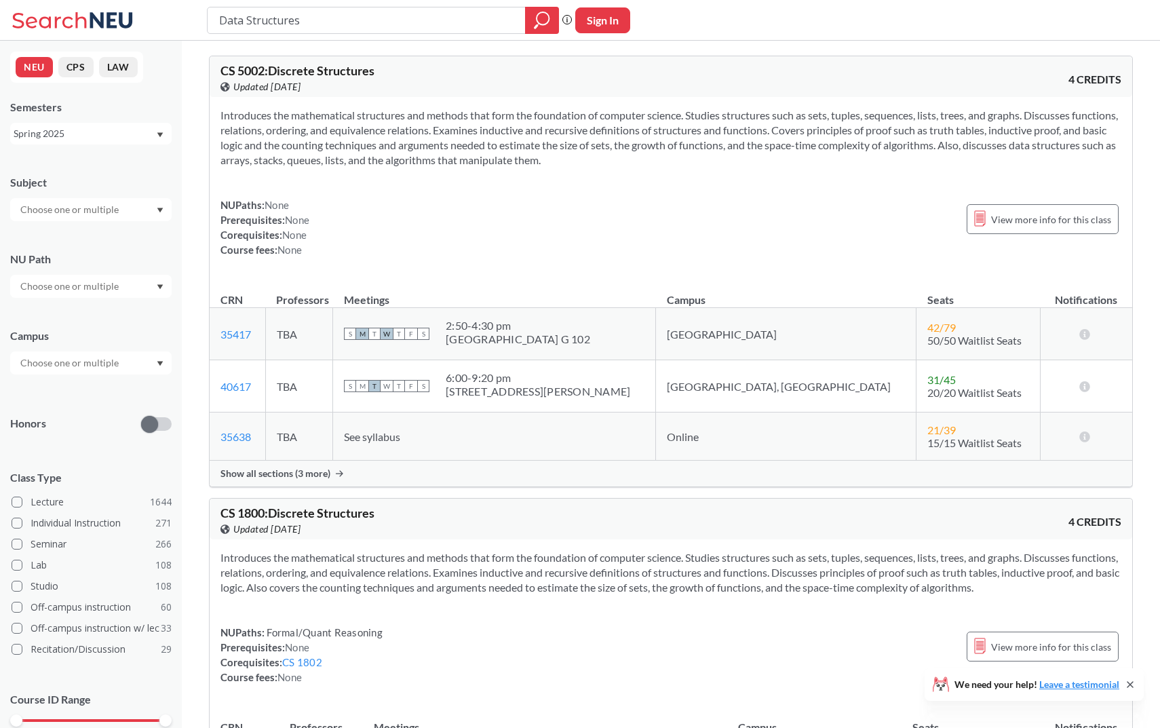
click at [90, 126] on div "Spring 2025" at bounding box center [85, 133] width 142 height 15
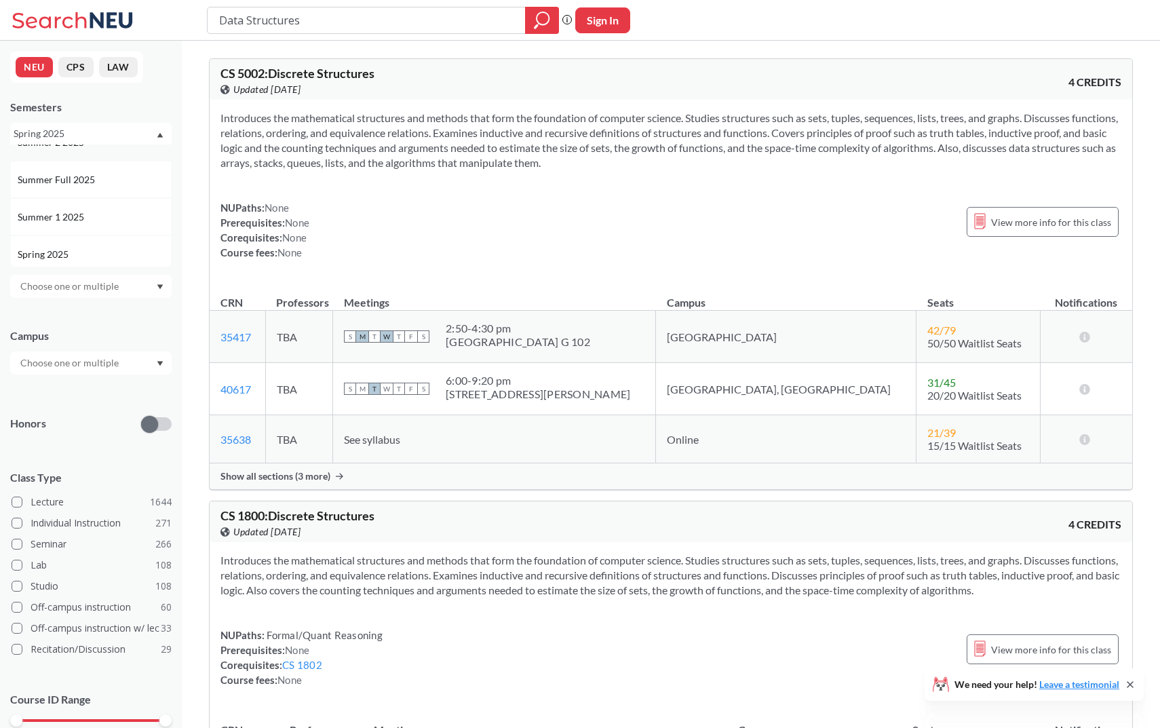
scroll to position [60, 0]
click at [134, 172] on div "Summer Full 2025" at bounding box center [94, 178] width 153 height 15
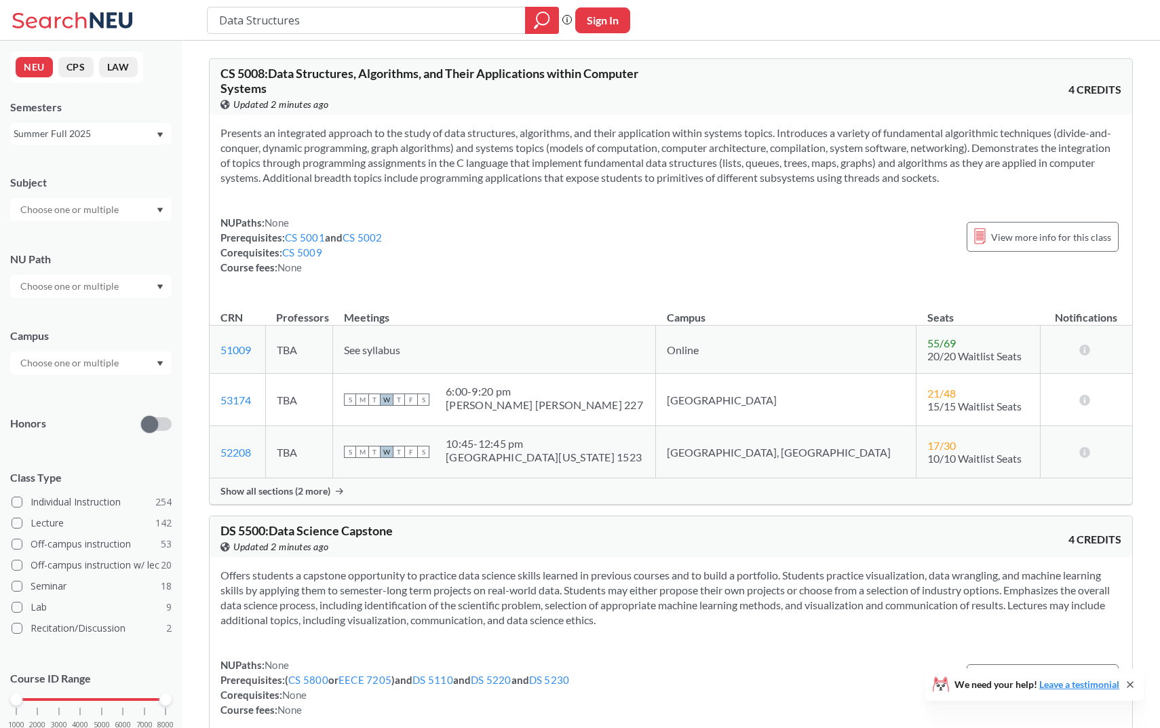
click at [123, 216] on div at bounding box center [90, 209] width 161 height 23
click at [113, 268] on div "CS ( 36 )" at bounding box center [94, 270] width 153 height 15
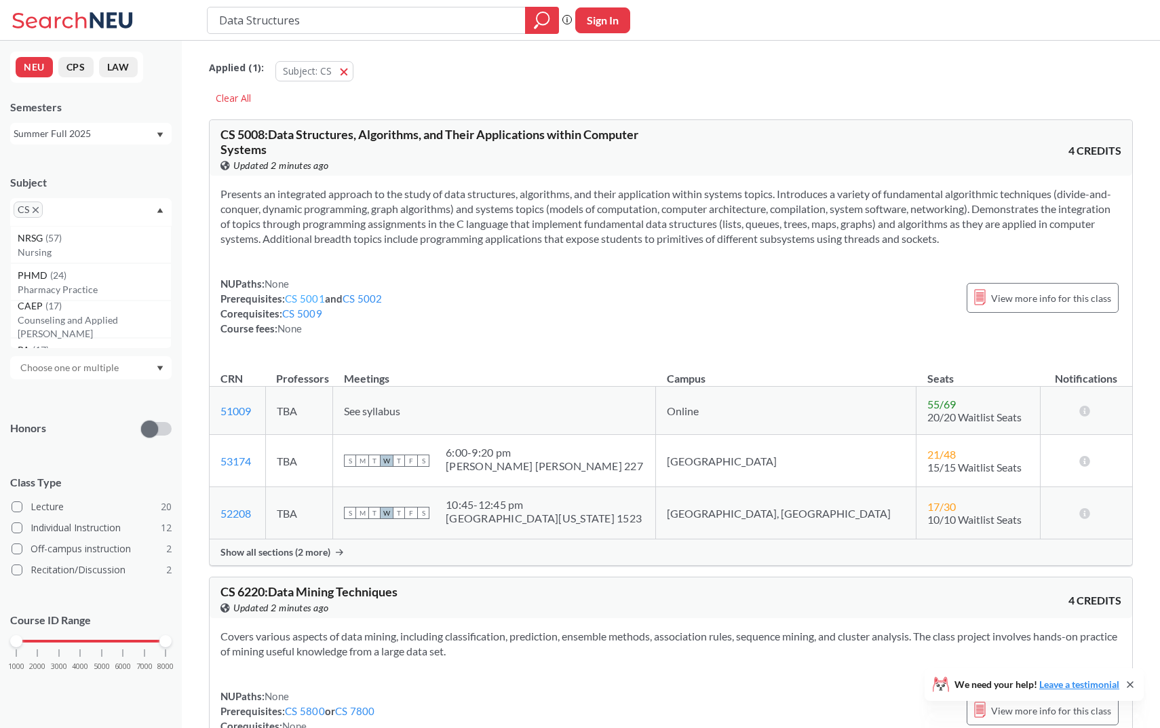
click at [314, 296] on link "CS 5001" at bounding box center [305, 298] width 40 height 12
click at [307, 302] on link "CS 5001" at bounding box center [305, 298] width 40 height 12
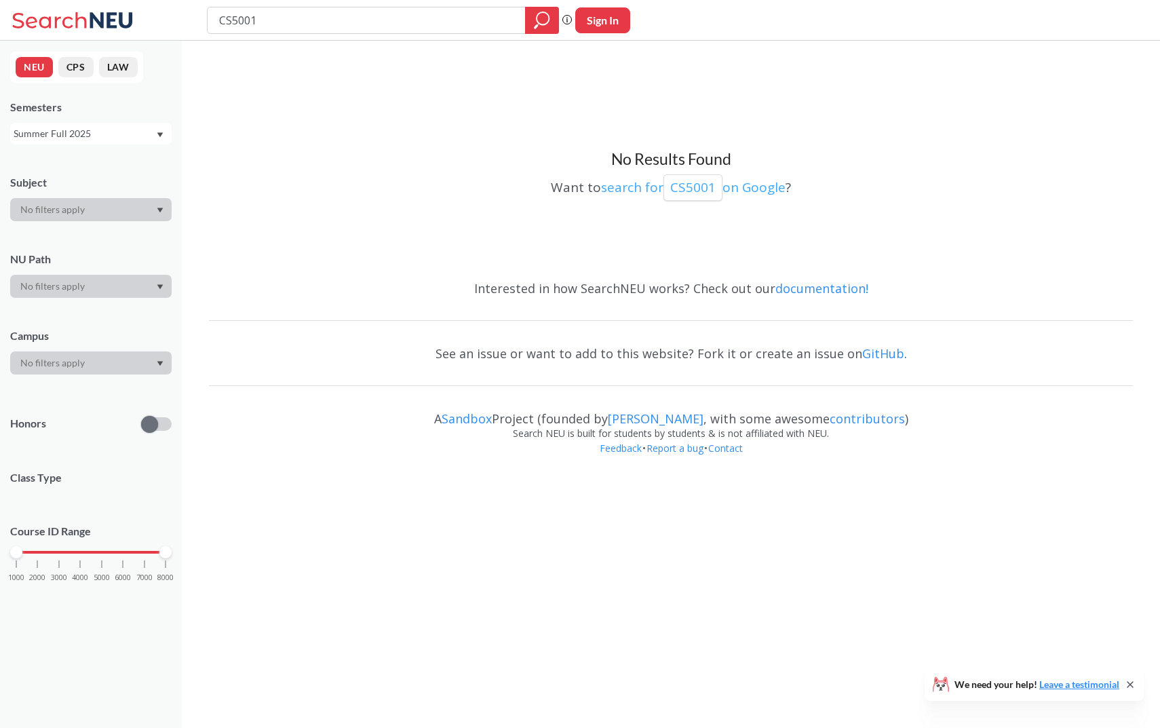
click at [693, 186] on p "CS5001" at bounding box center [692, 187] width 45 height 18
type input "Data Structures"
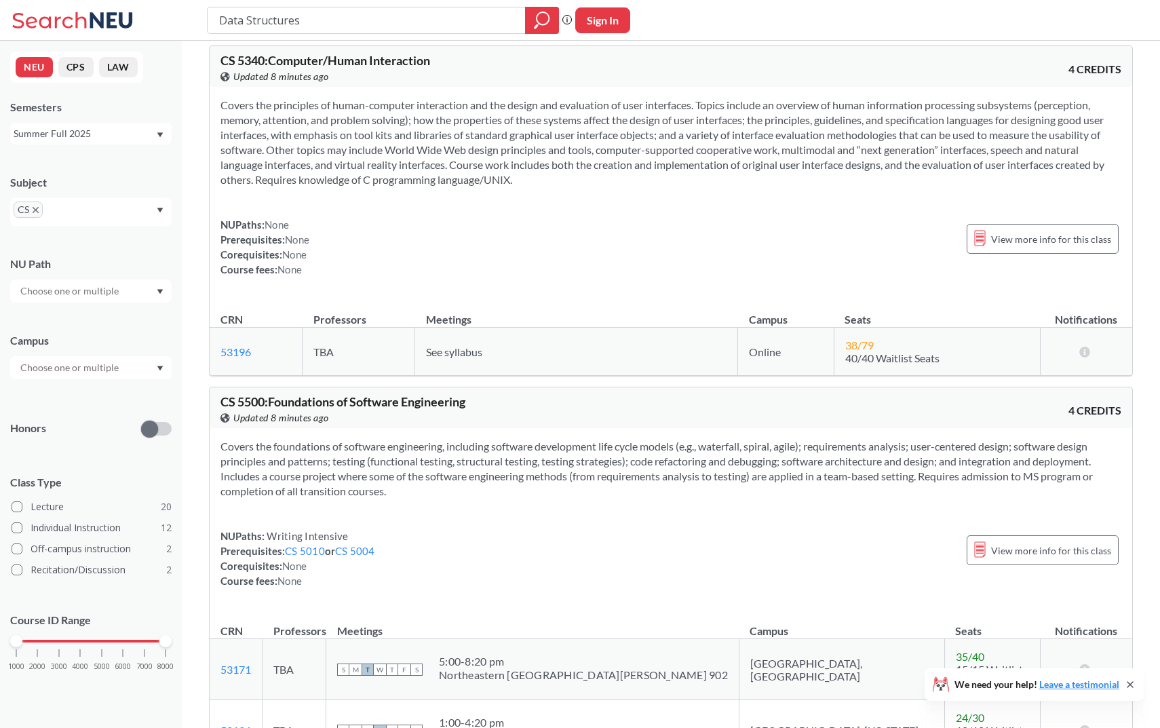
scroll to position [2870, 0]
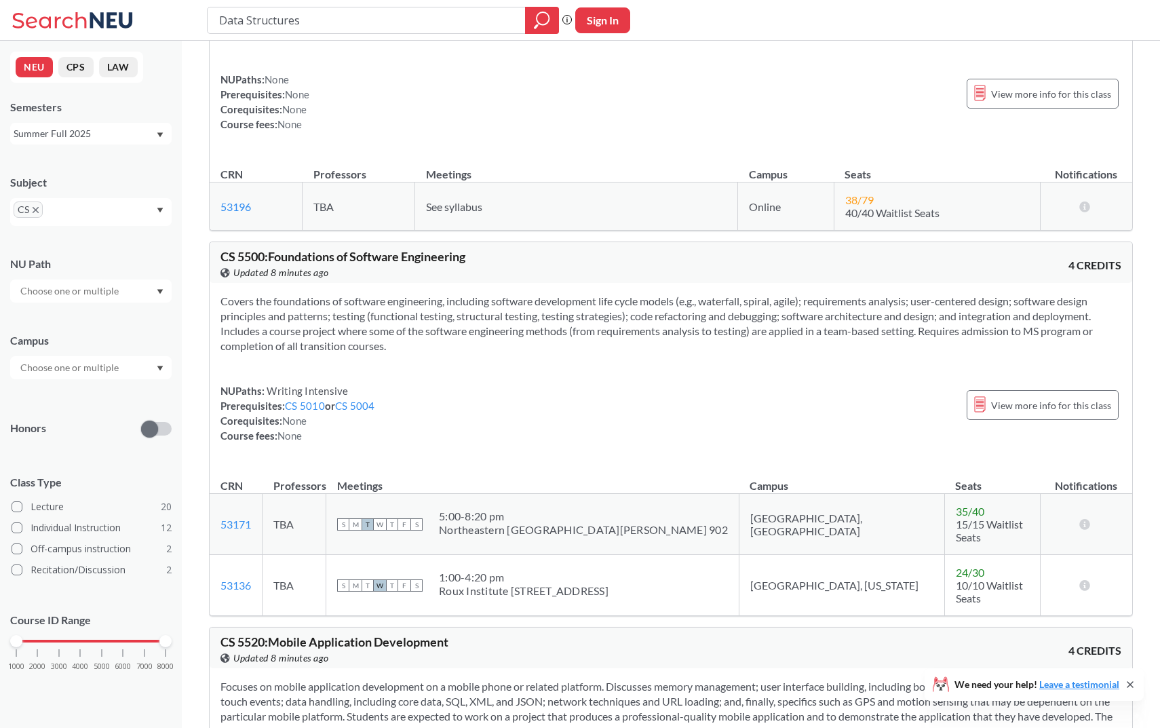
click at [117, 368] on input "text" at bounding box center [71, 367] width 114 height 16
click at [92, 395] on div "Online ( 17 )" at bounding box center [94, 398] width 153 height 15
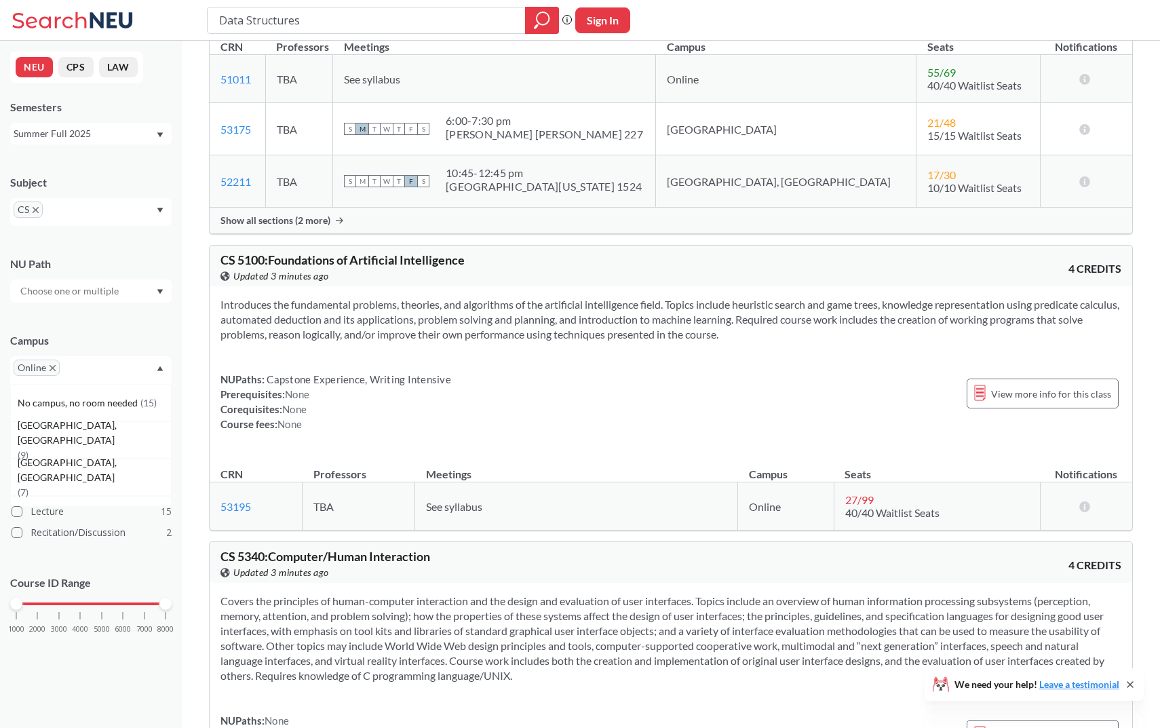
scroll to position [2292, 0]
